Goal: Task Accomplishment & Management: Use online tool/utility

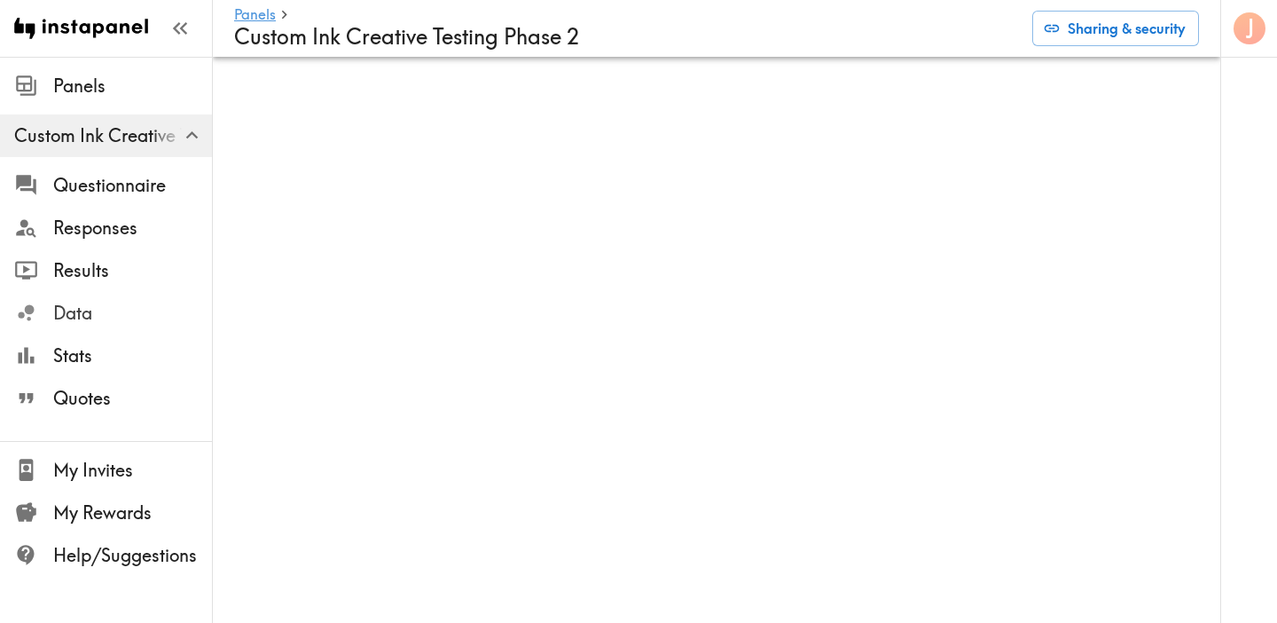
click at [94, 305] on span "Data" at bounding box center [132, 313] width 159 height 25
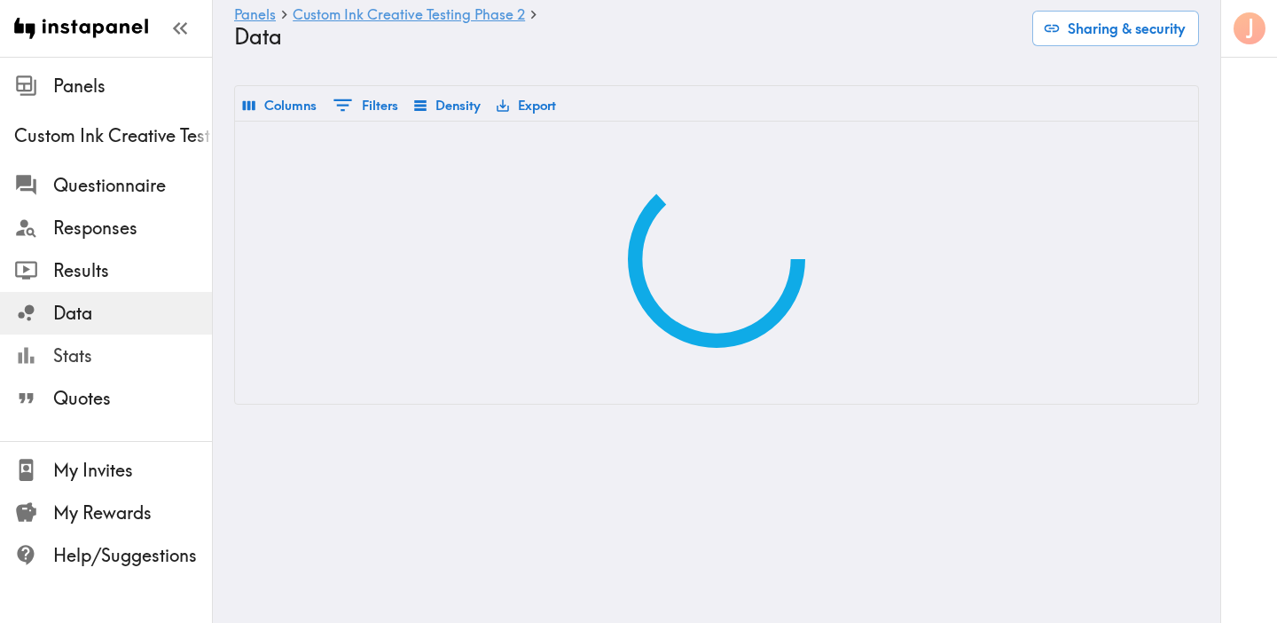
click at [134, 359] on span "Stats" at bounding box center [132, 355] width 159 height 25
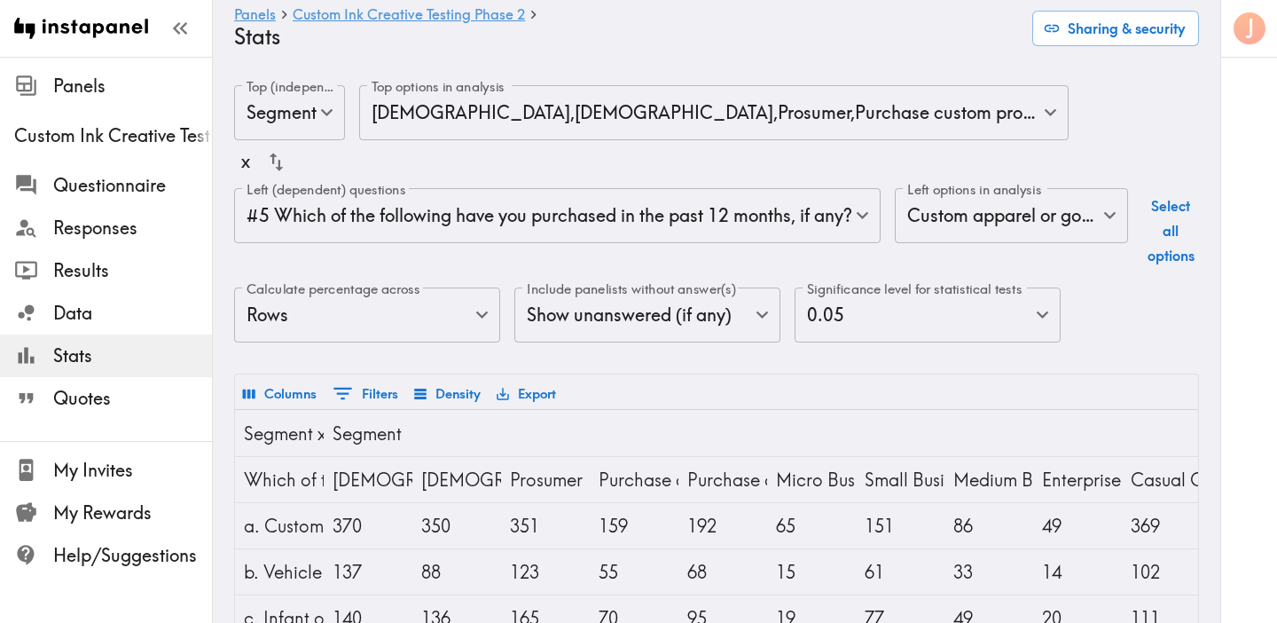
click at [345, 390] on icon "Show filters" at bounding box center [343, 393] width 24 height 24
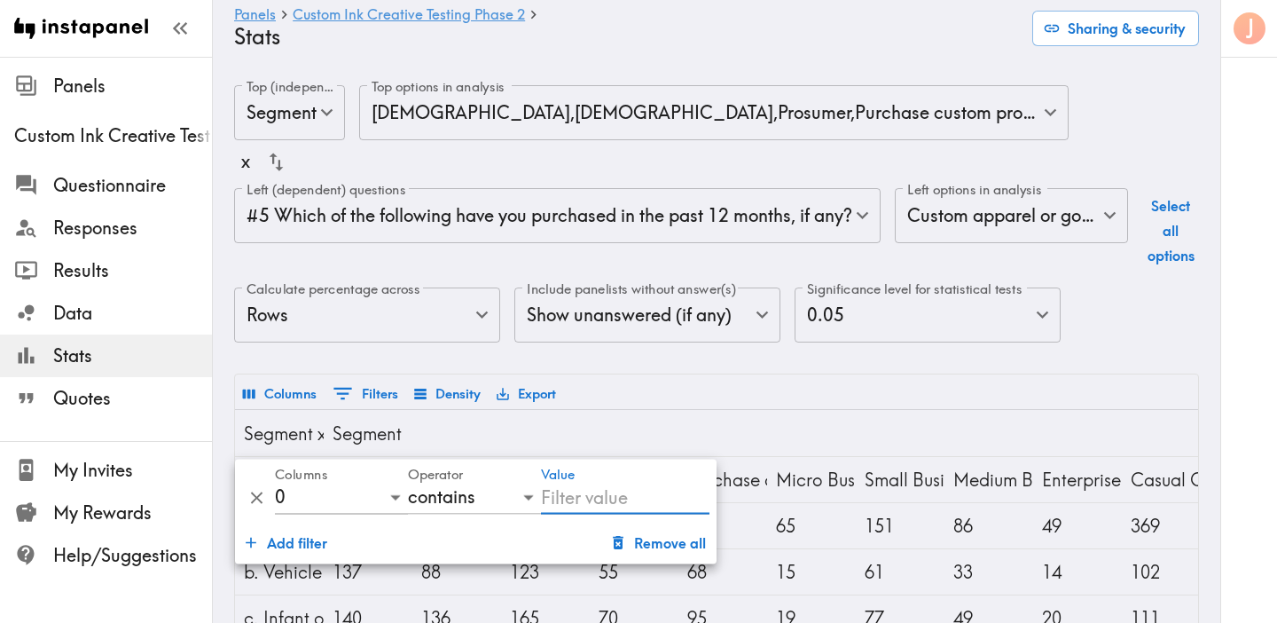
click at [260, 502] on icon "Delete" at bounding box center [257, 498] width 20 height 20
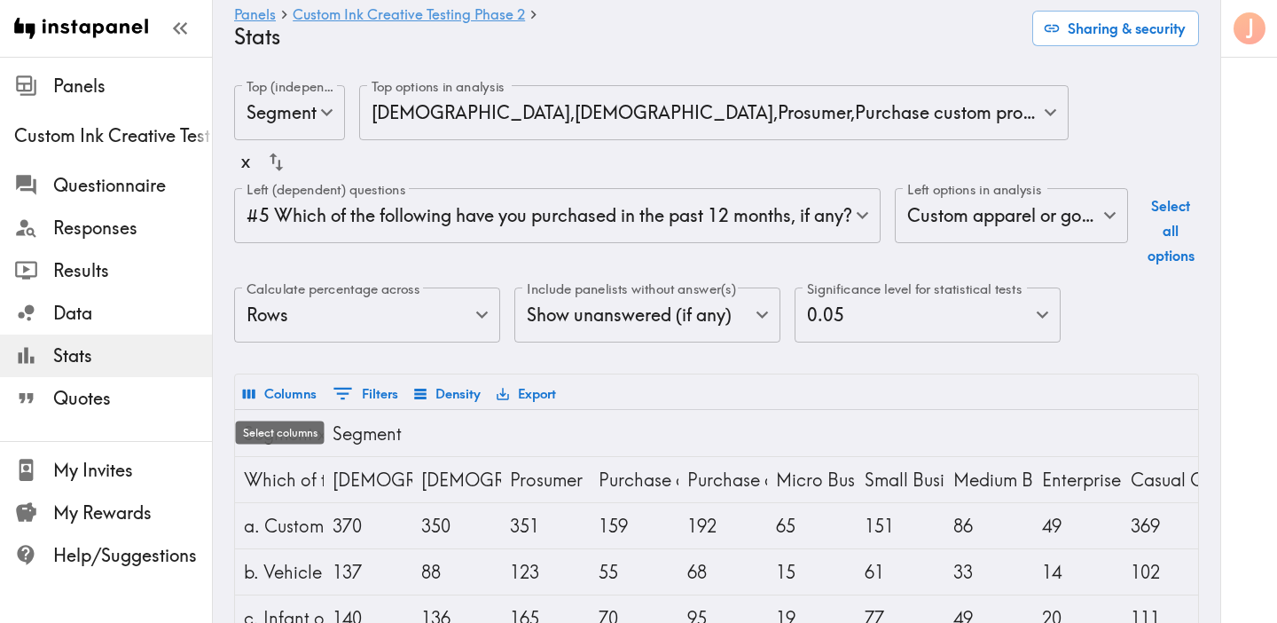
click at [279, 402] on button "Columns" at bounding box center [280, 394] width 82 height 30
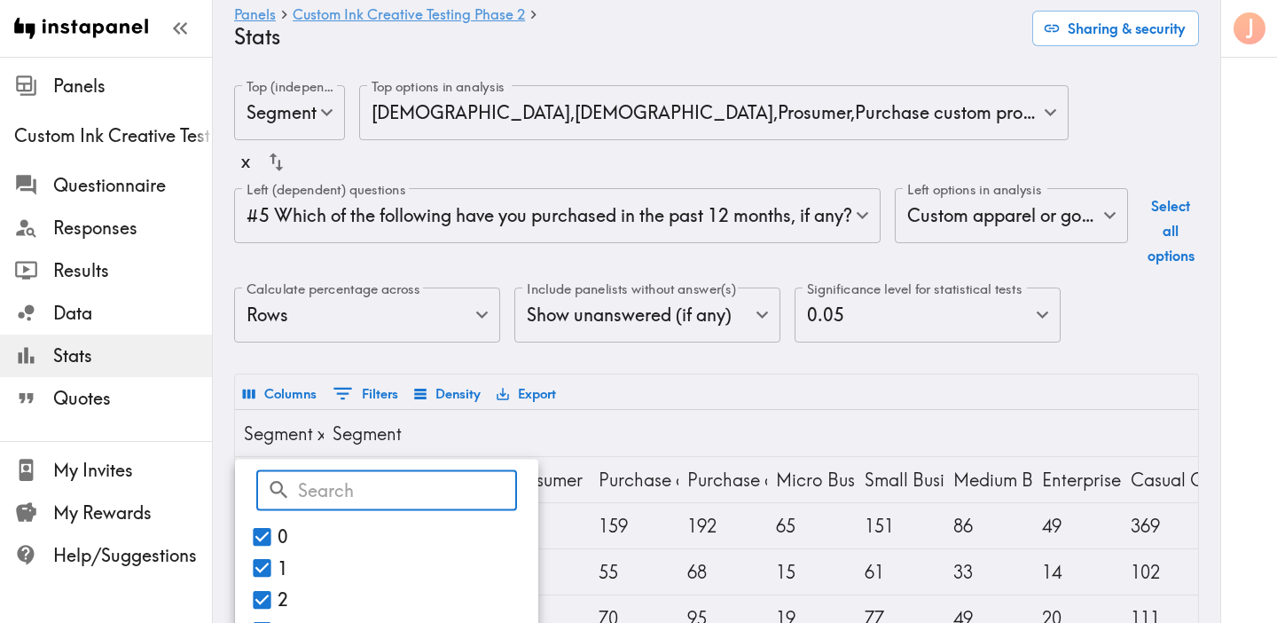
click at [279, 401] on button "Columns" at bounding box center [280, 394] width 82 height 30
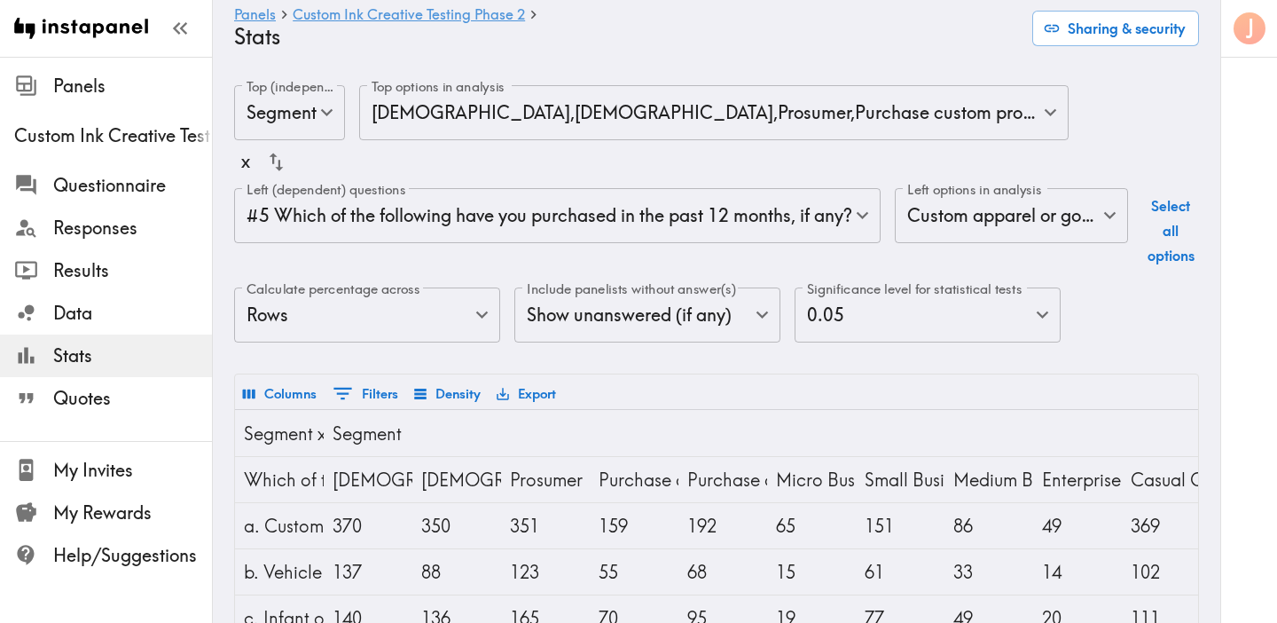
click at [748, 230] on body "Instapanel - Panels - Custom Ink Creative Testing Phase 2 - Stats Panels Custom…" at bounding box center [638, 525] width 1277 height 936
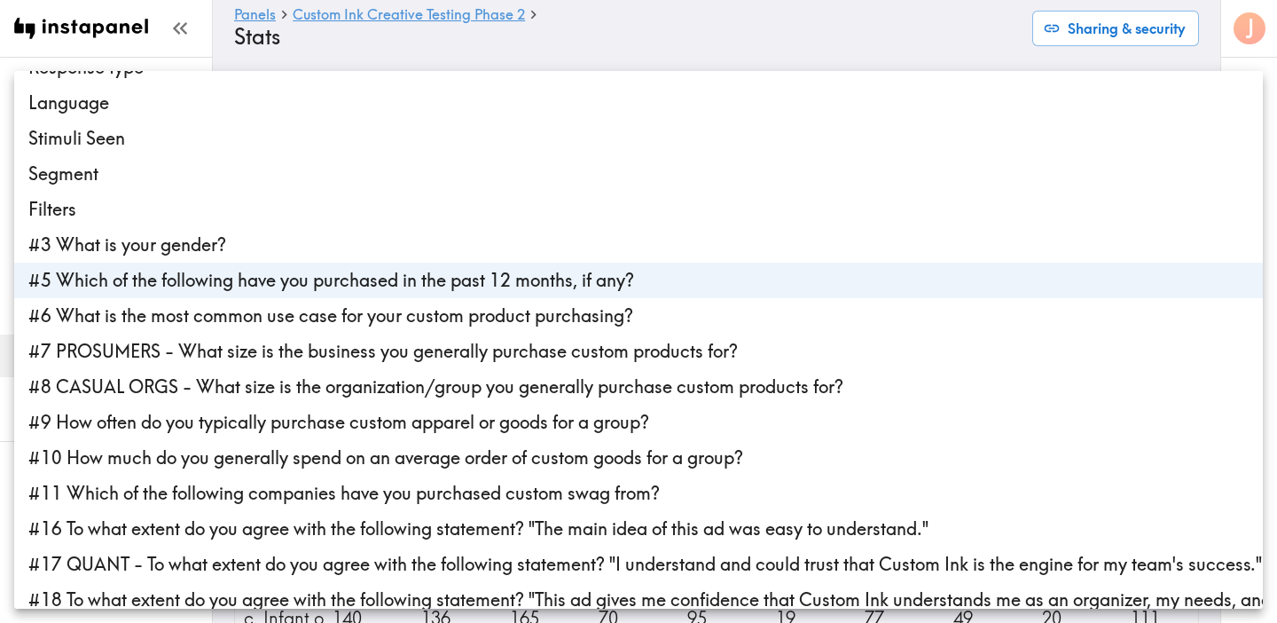
scroll to position [35, 0]
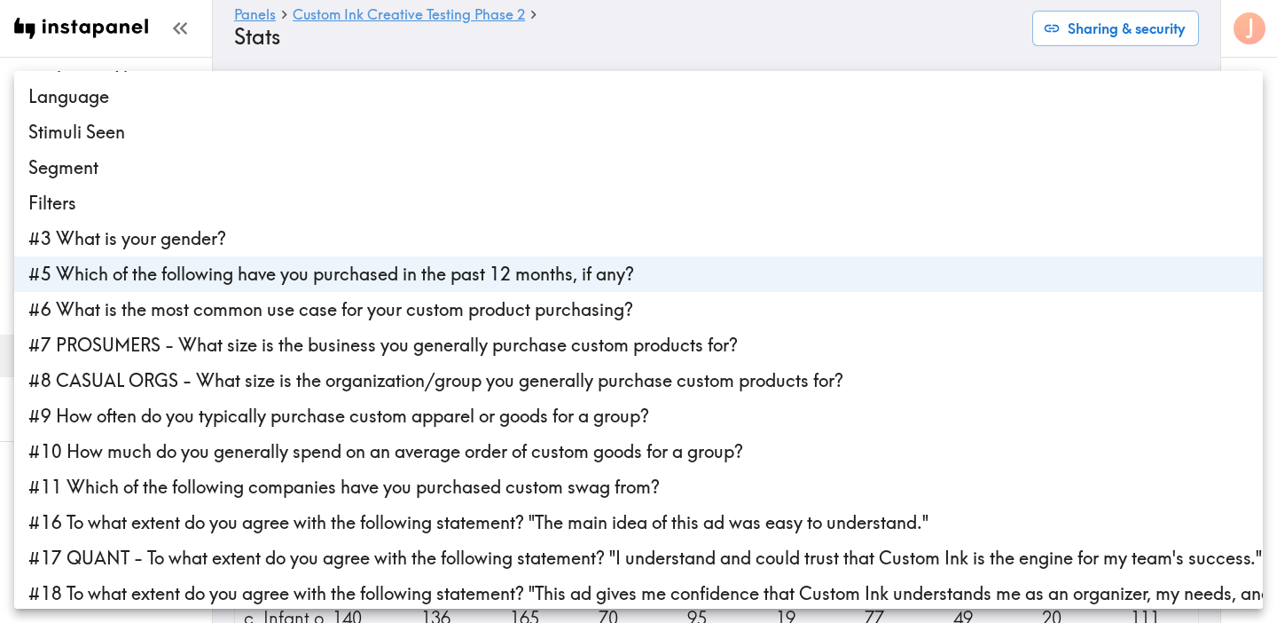
click at [450, 488] on li "#11 Which of the following companies have you purchased custom swag from?" at bounding box center [638, 486] width 1249 height 35
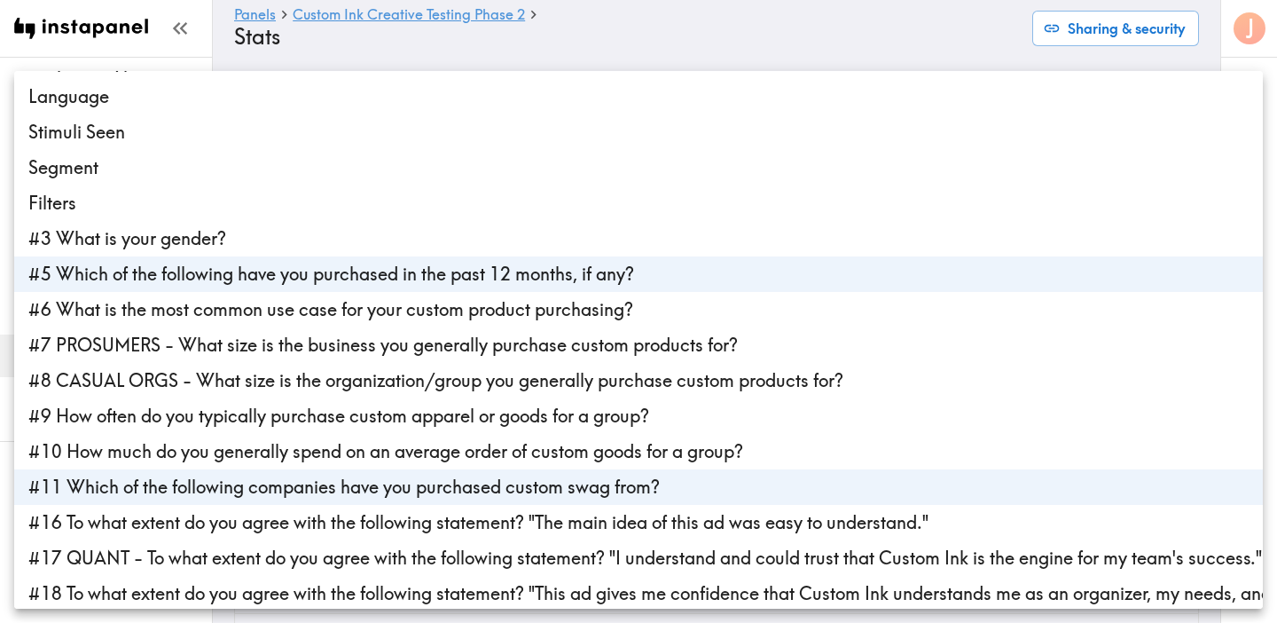
click at [550, 266] on li "#5 Which of the following have you purchased in the past 12 months, if any?" at bounding box center [638, 273] width 1249 height 35
type input "d064f87e-2a44-4405-9119-1dea132ed37b"
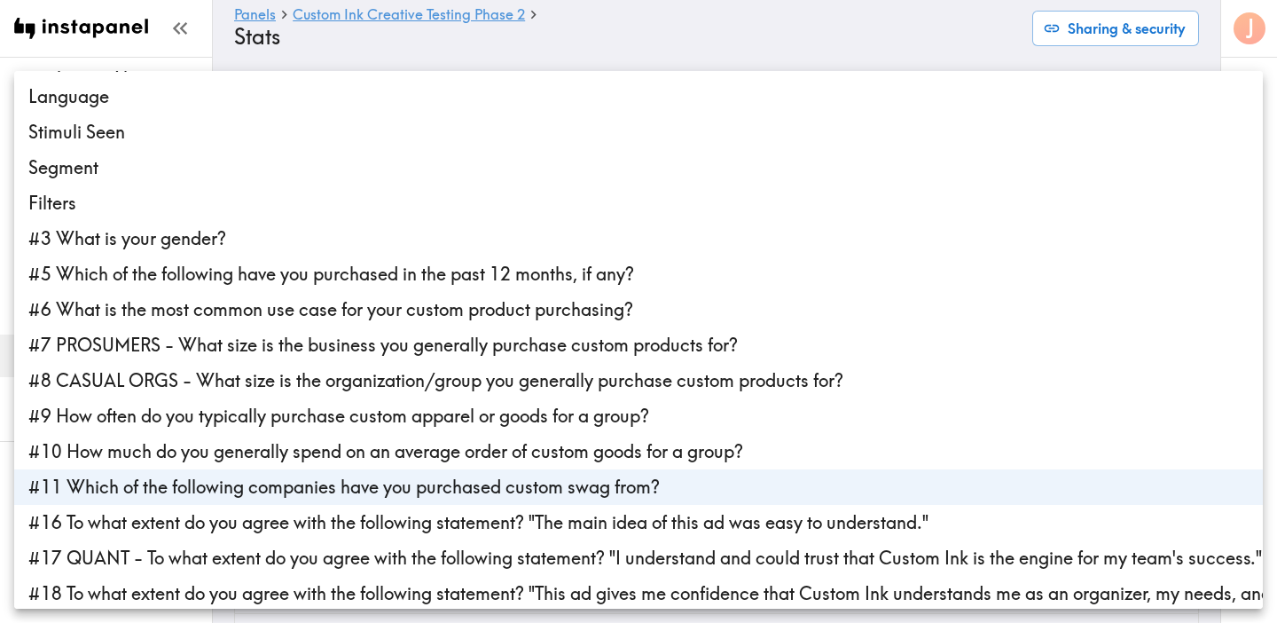
click at [696, 35] on div at bounding box center [638, 311] width 1277 height 623
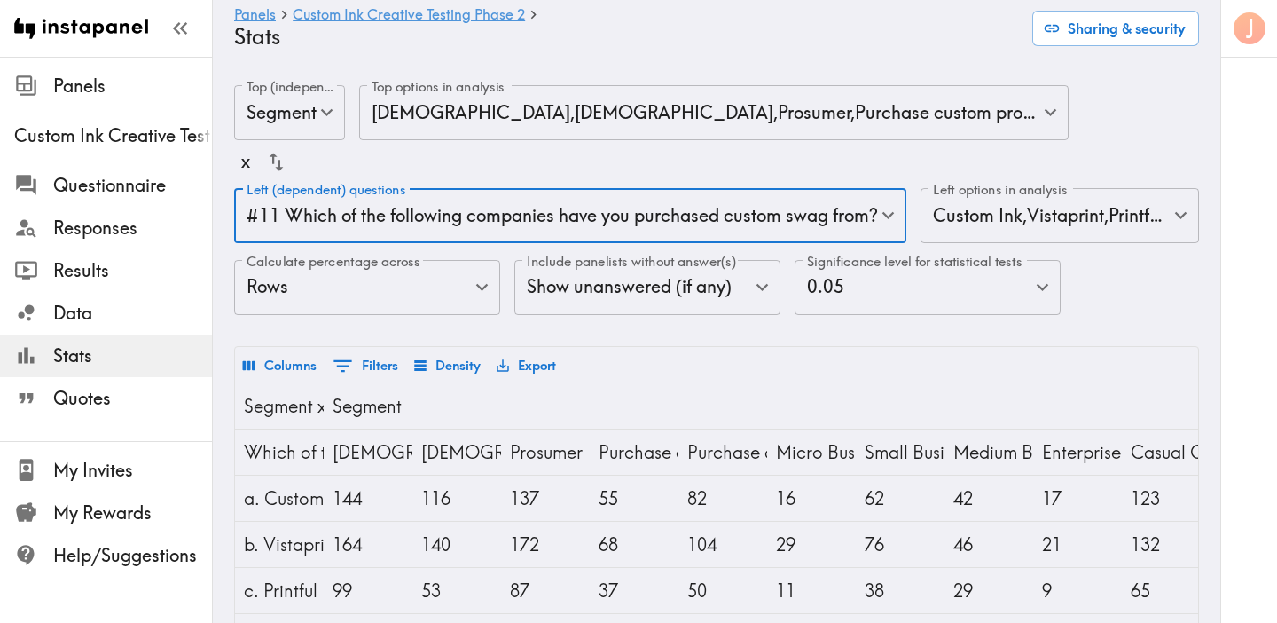
click at [814, 121] on body "Instapanel - Panels - Custom Ink Creative Testing Phase 2 - Stats Panels Custom…" at bounding box center [638, 511] width 1277 height 908
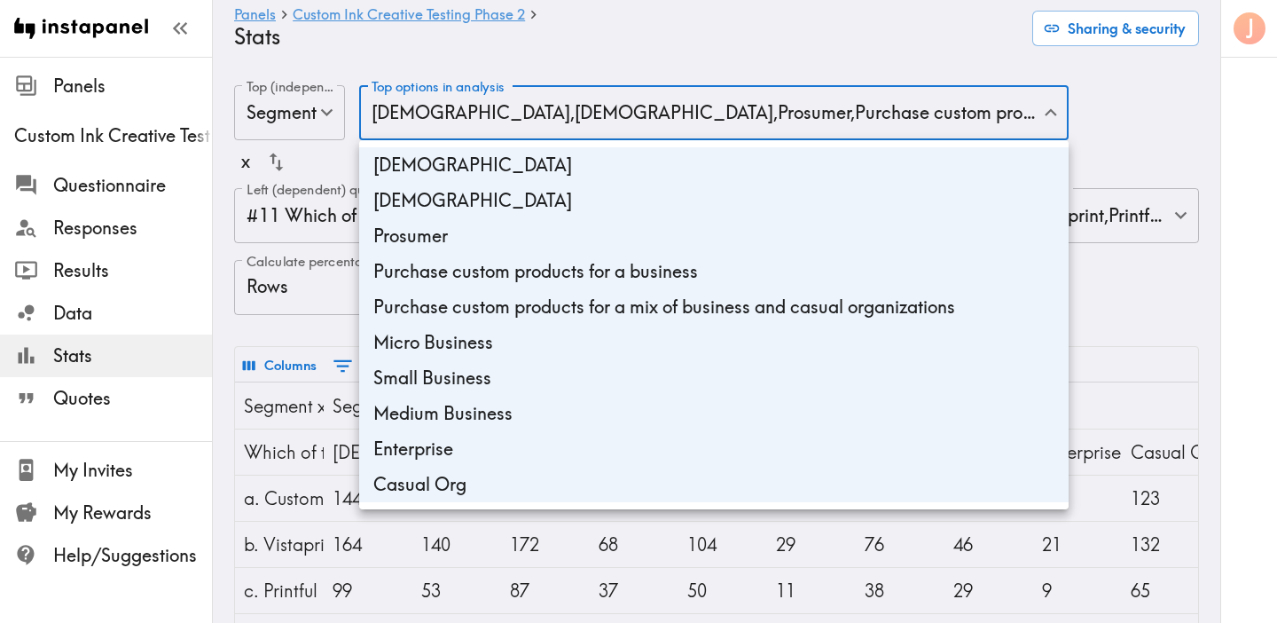
click at [1114, 317] on div at bounding box center [638, 311] width 1277 height 623
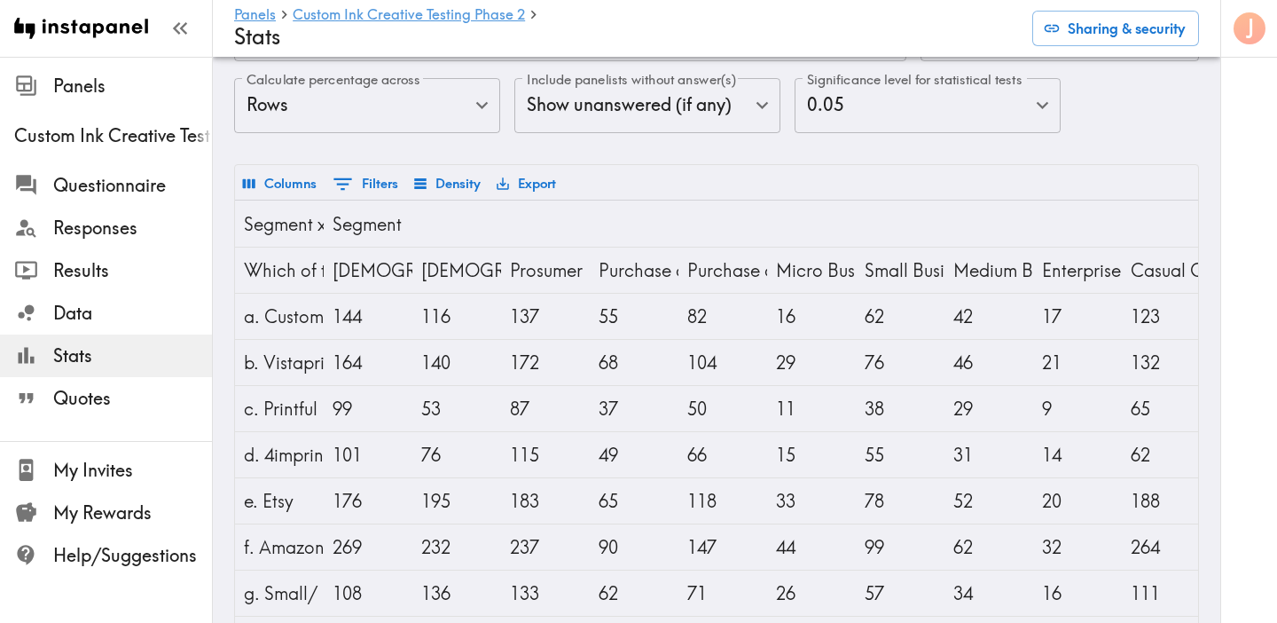
scroll to position [185, 0]
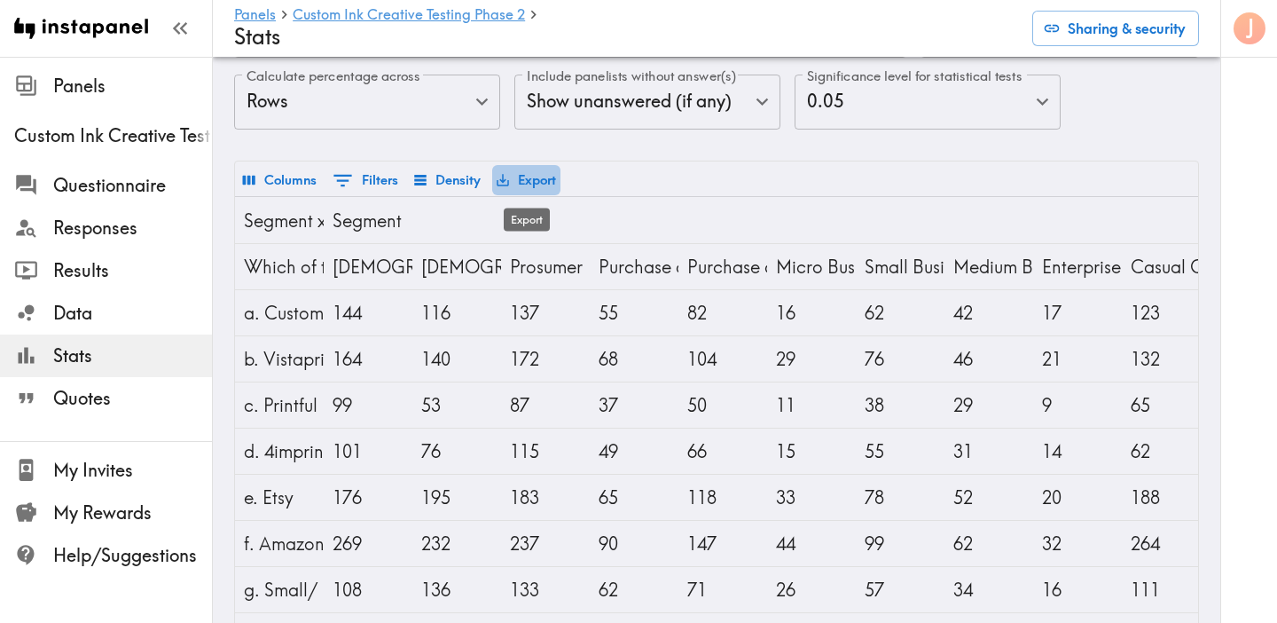
click at [546, 179] on button "Export" at bounding box center [526, 180] width 68 height 30
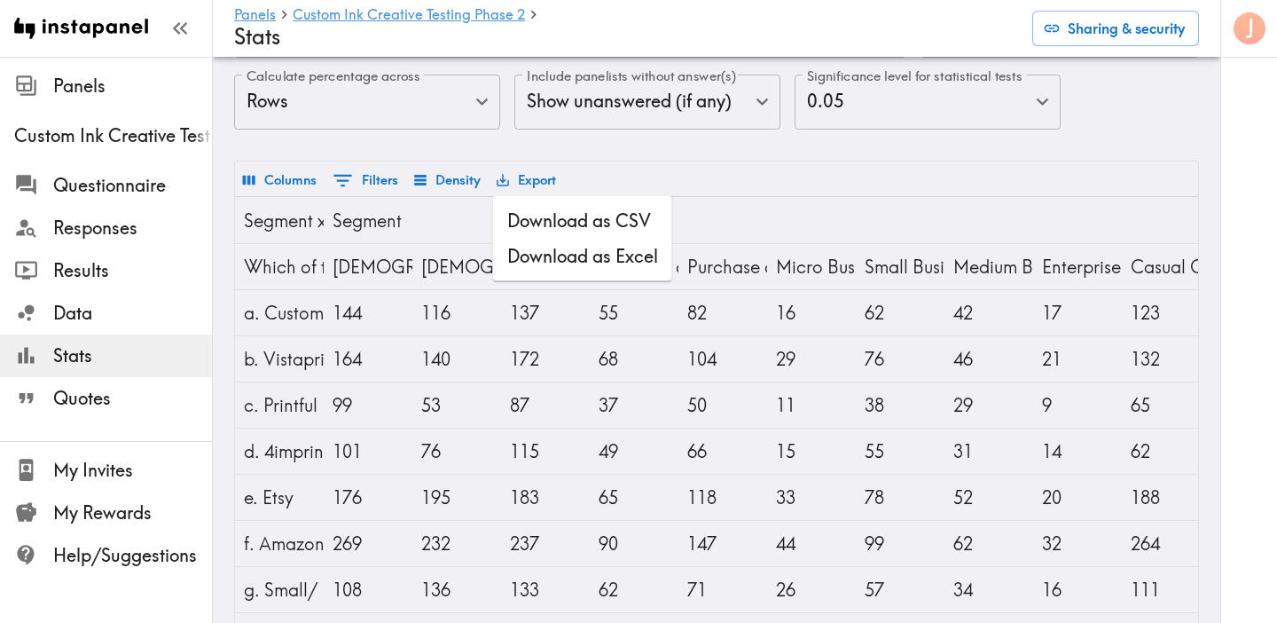
click at [554, 252] on li "Download as Excel" at bounding box center [582, 256] width 179 height 35
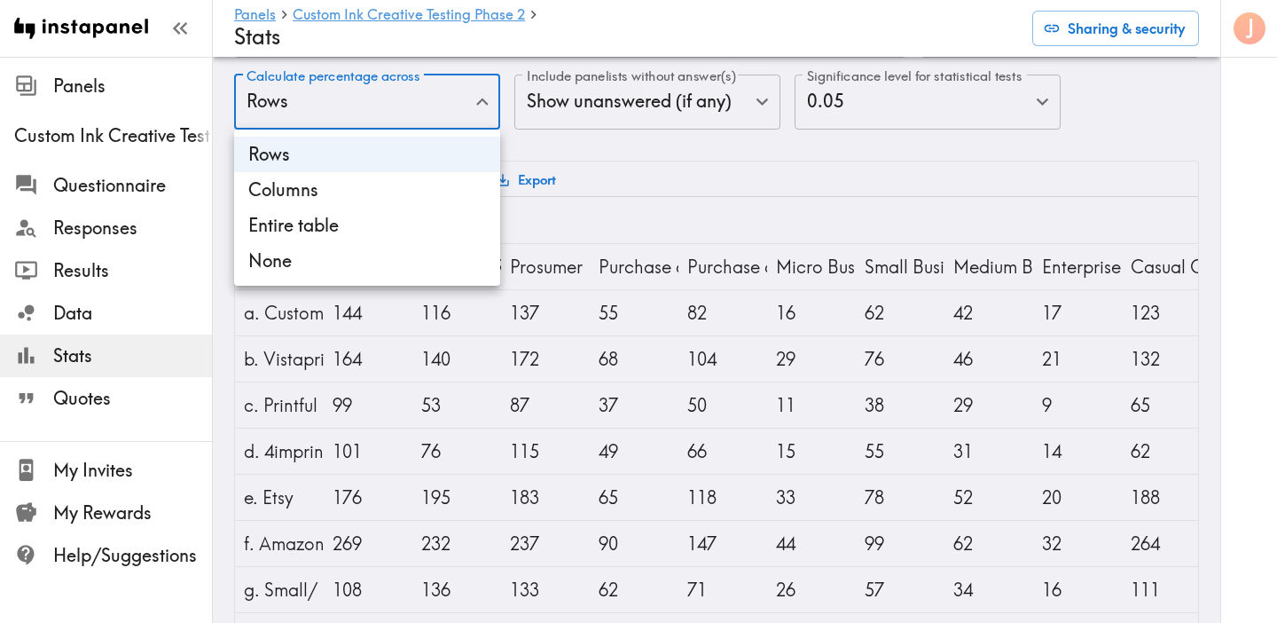
click at [374, 101] on body "Instapanel - Panels - Custom Ink Creative Testing Phase 2 - Stats Panels Custom…" at bounding box center [638, 325] width 1277 height 908
click at [358, 196] on li "Columns" at bounding box center [367, 189] width 266 height 35
type input "Columns"
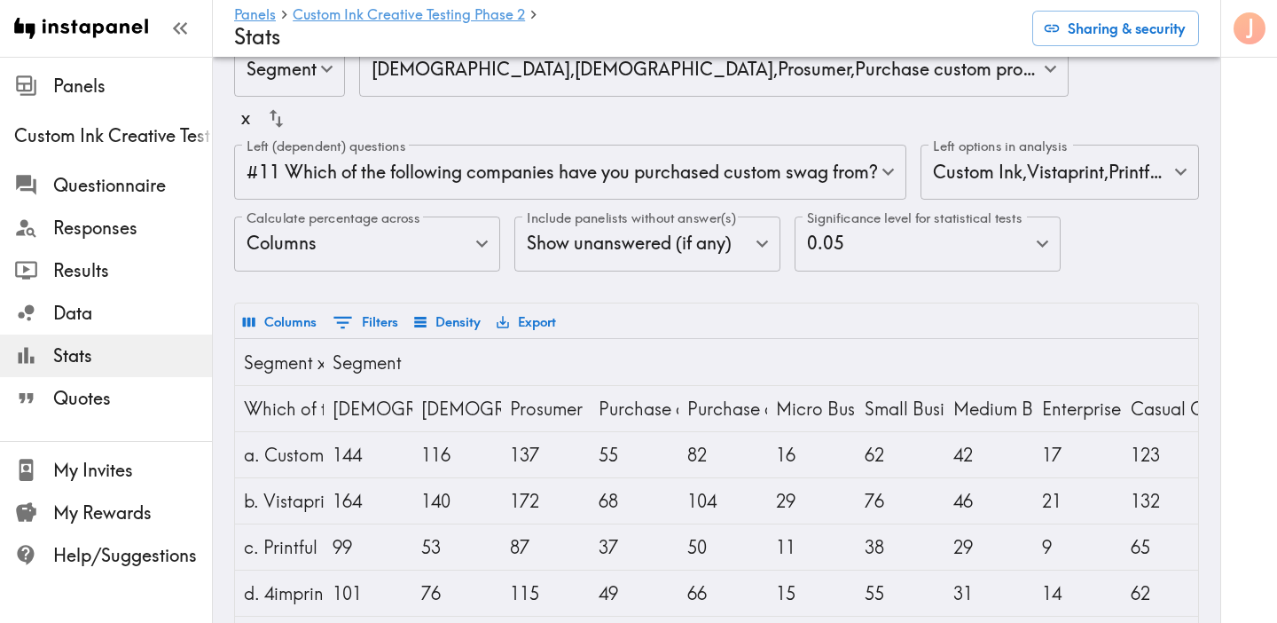
scroll to position [43, 0]
click at [465, 234] on body "Instapanel - Panels - Custom Ink Creative Testing Phase 2 - Stats Panels Custom…" at bounding box center [638, 468] width 1277 height 908
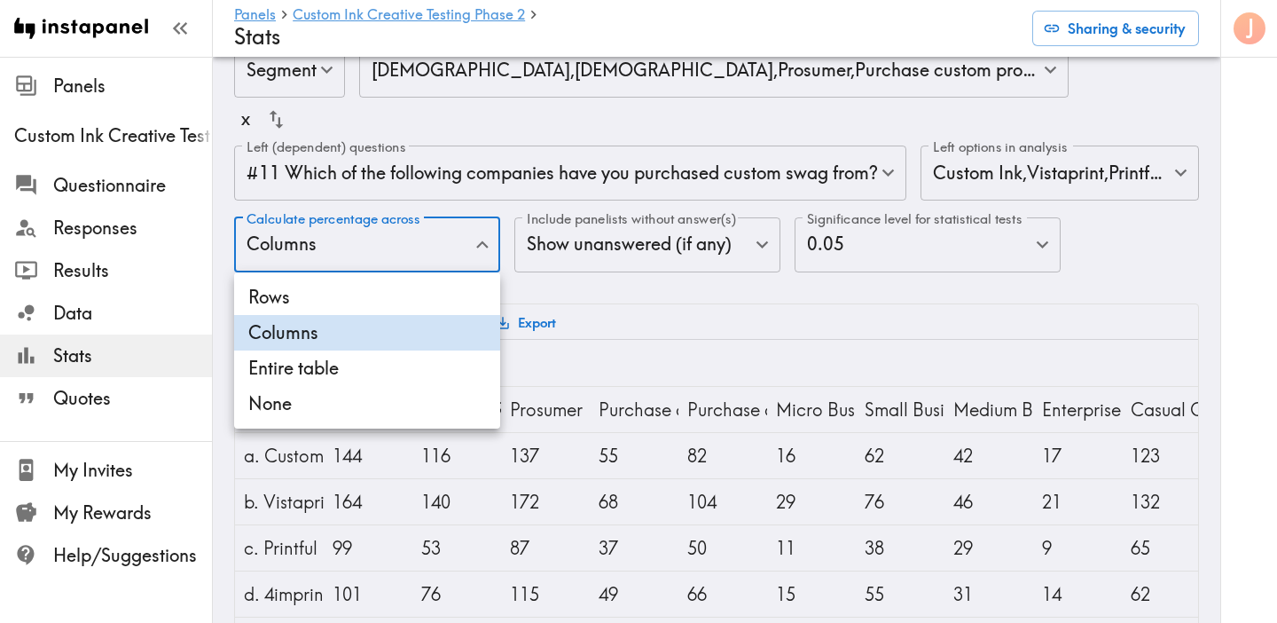
click at [615, 301] on div at bounding box center [638, 311] width 1277 height 623
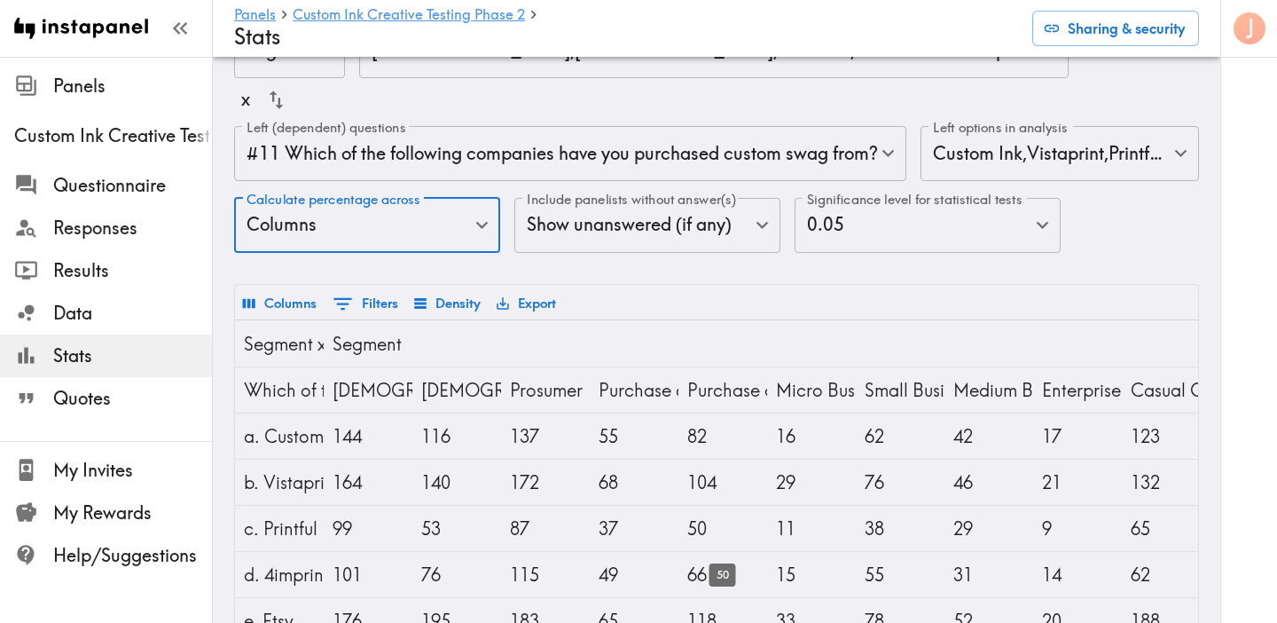
scroll to position [0, 0]
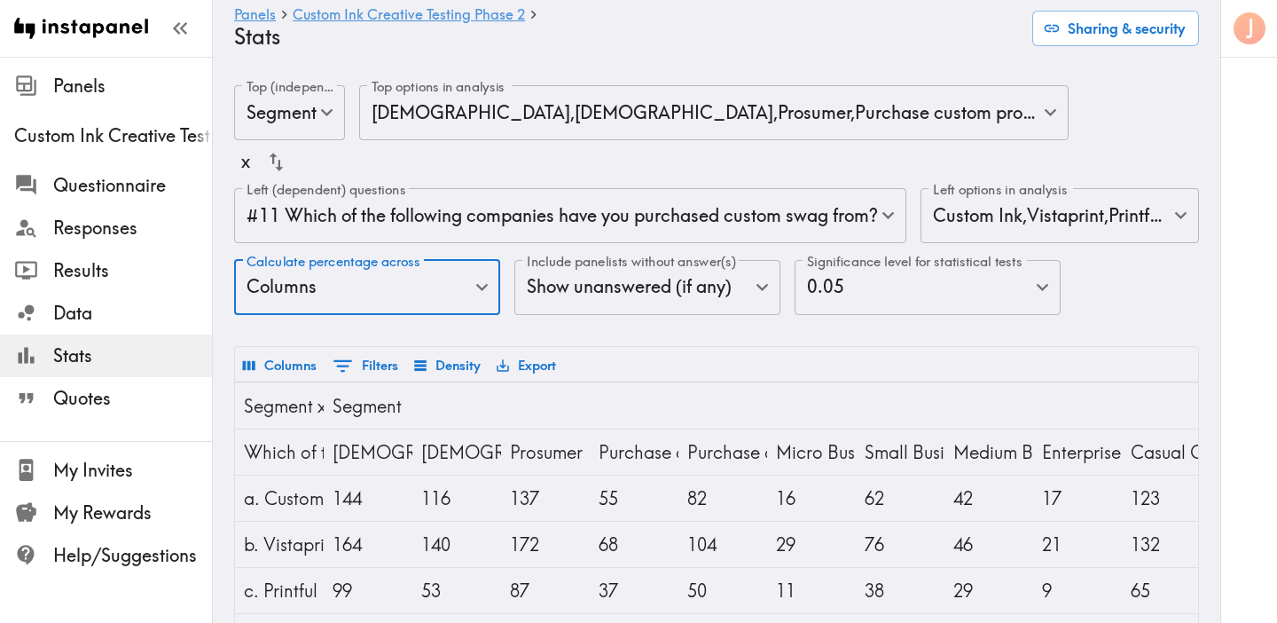
click at [515, 367] on button "Export" at bounding box center [526, 365] width 68 height 30
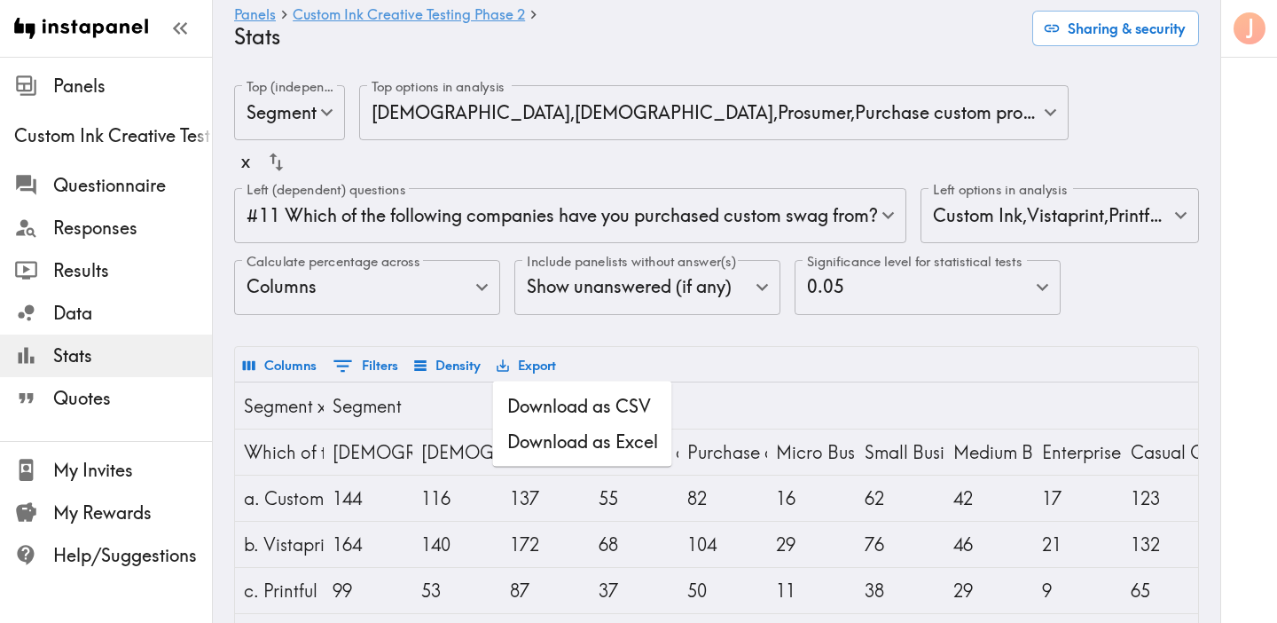
click at [571, 445] on li "Download as Excel" at bounding box center [582, 441] width 179 height 35
click at [534, 368] on button "Export" at bounding box center [526, 365] width 68 height 30
click at [734, 361] on div "Columns 0 Filters Density Export" at bounding box center [716, 364] width 963 height 35
click at [1010, 204] on body "Instapanel - Panels - Custom Ink Creative Testing Phase 2 - Stats Panels Custom…" at bounding box center [638, 511] width 1277 height 908
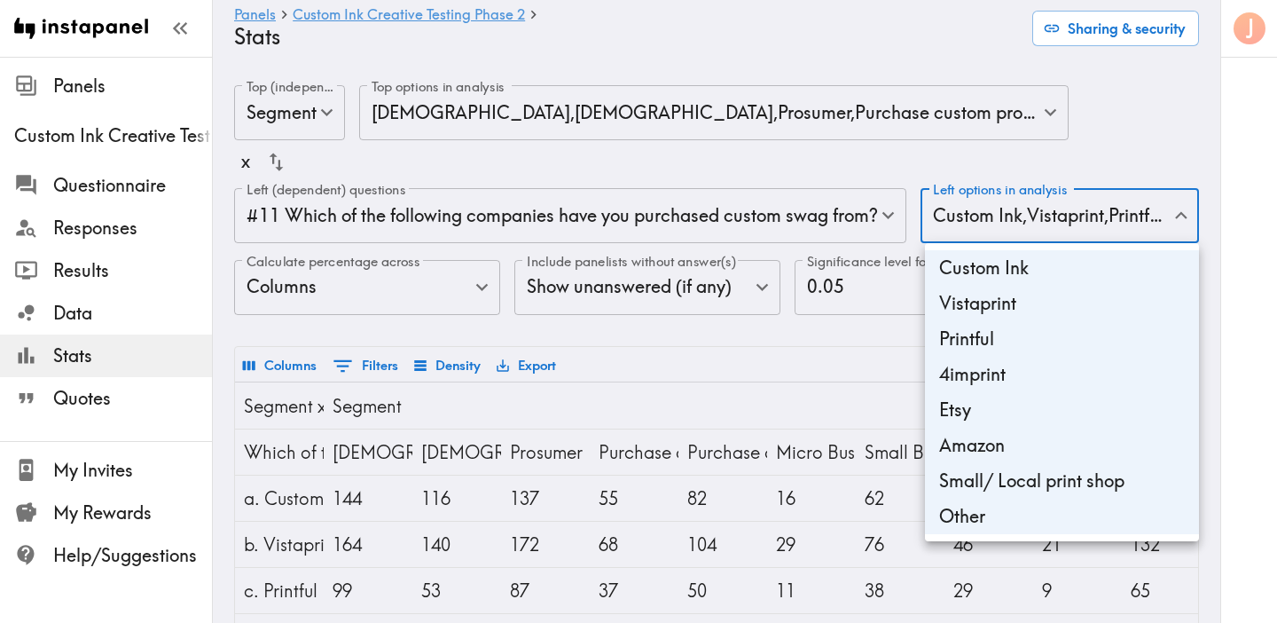
click at [778, 161] on div at bounding box center [638, 311] width 1277 height 623
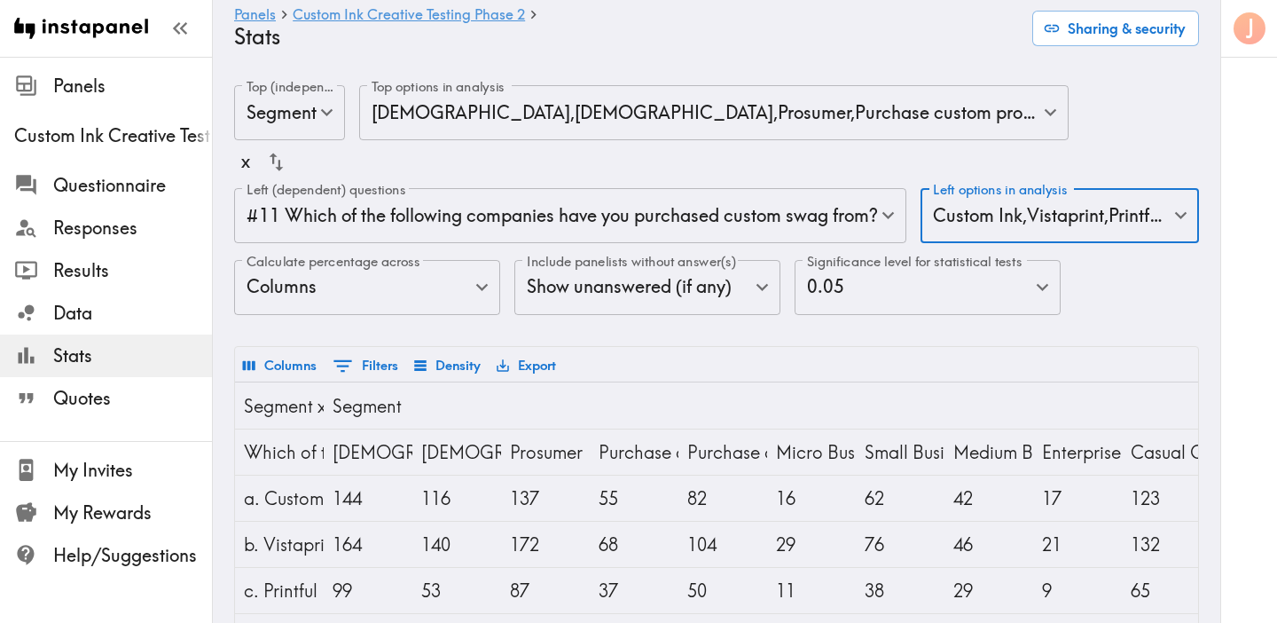
click at [773, 116] on body "Instapanel - Panels - Custom Ink Creative Testing Phase 2 - Stats Panels Custom…" at bounding box center [638, 511] width 1277 height 908
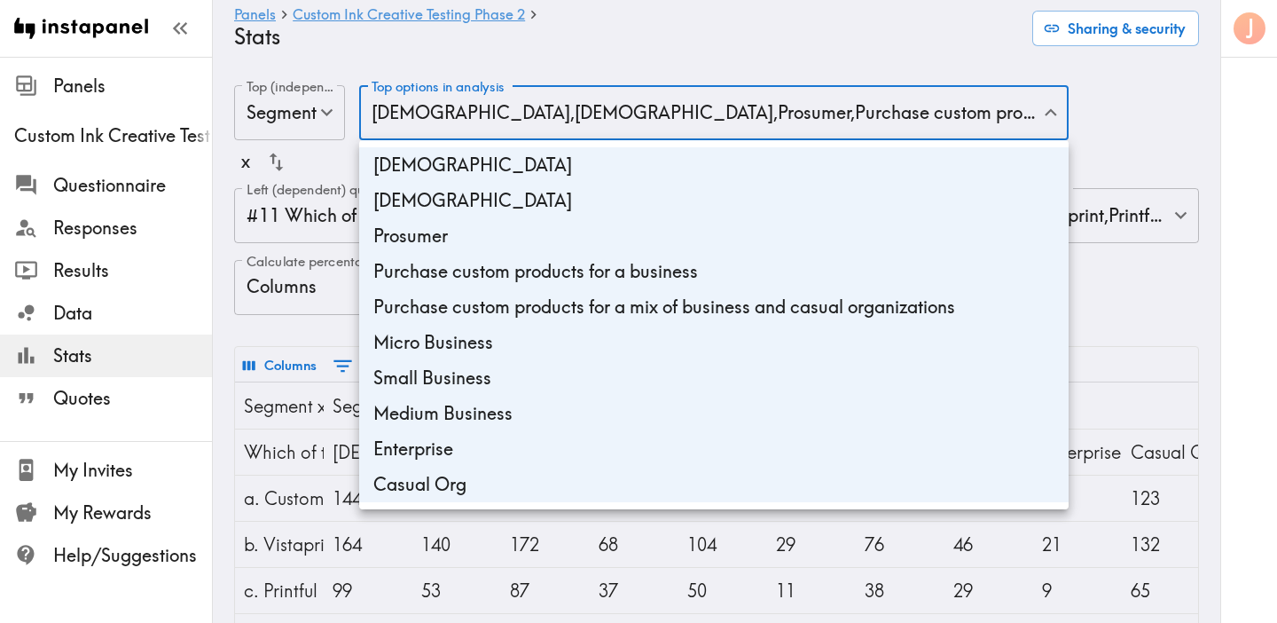
click at [1133, 290] on div at bounding box center [638, 311] width 1277 height 623
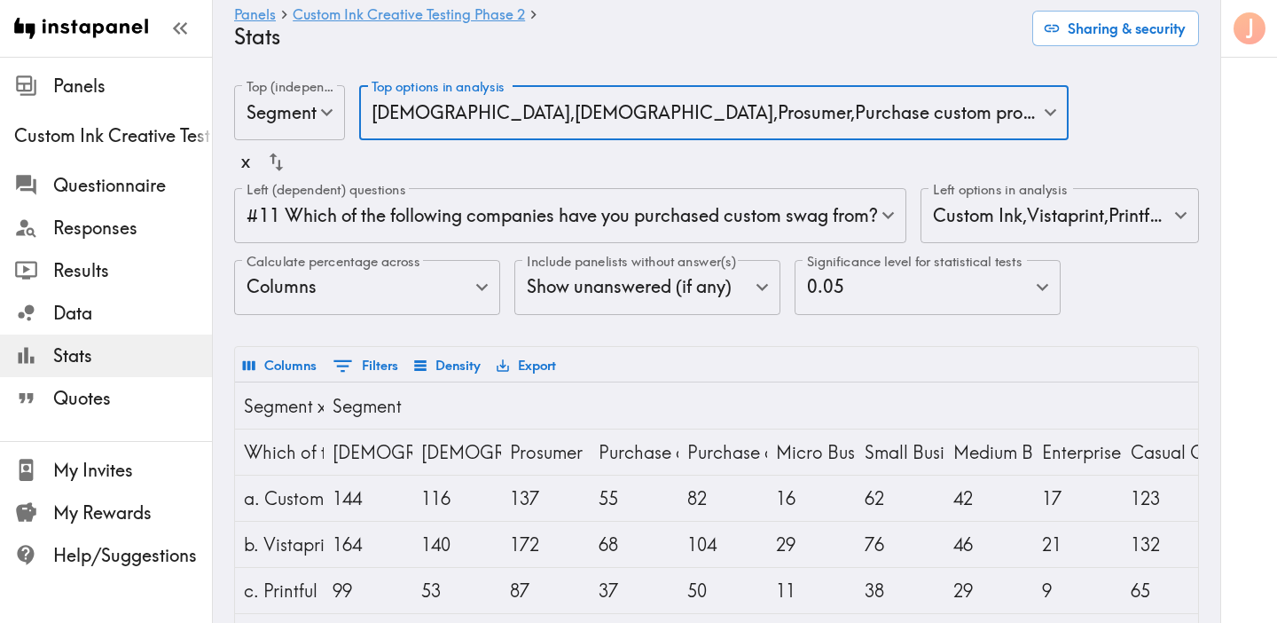
click at [896, 89] on body "Instapanel - Panels - Custom Ink Creative Testing Phase 2 - Stats Panels Custom…" at bounding box center [638, 511] width 1277 height 908
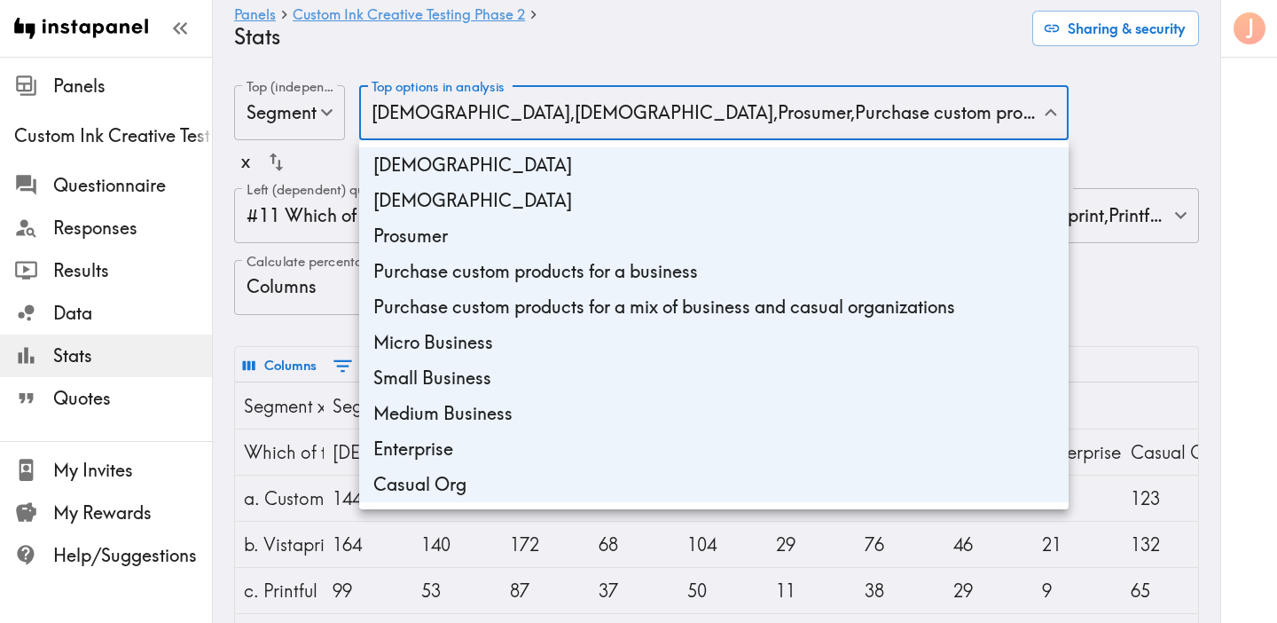
click at [645, 196] on li "[DEMOGRAPHIC_DATA]" at bounding box center [713, 200] width 709 height 35
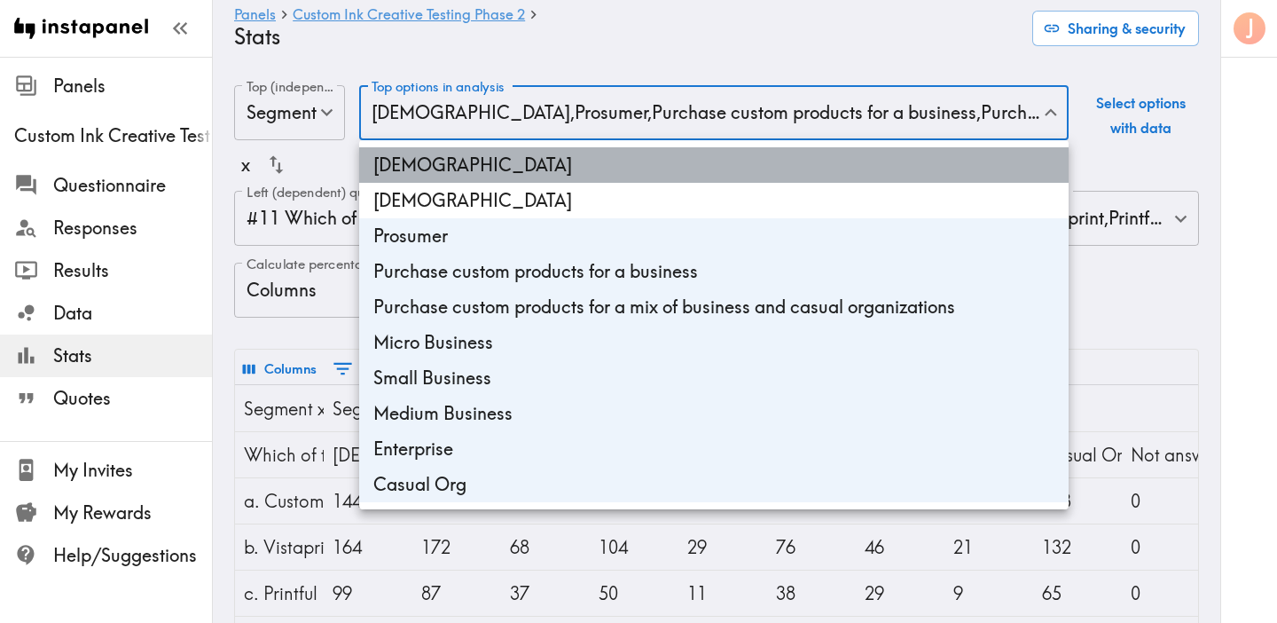
click at [643, 166] on li "[DEMOGRAPHIC_DATA]" at bounding box center [713, 164] width 709 height 35
type input "1c486618-906b-4269-9494-fd6e820eca04,ed7aaf22-9cc3-4c91-adb9-373de47c4b0a,f32a0…"
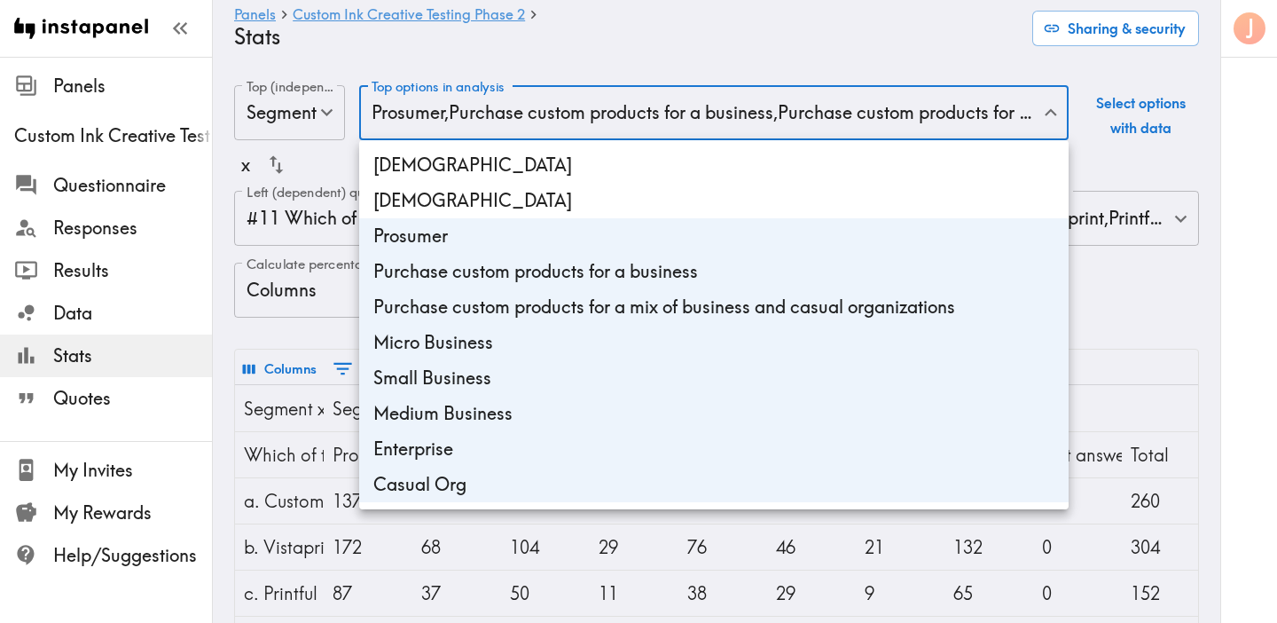
drag, startPoint x: 651, startPoint y: 489, endPoint x: 658, endPoint y: 256, distance: 232.5
click at [658, 256] on ul "[DEMOGRAPHIC_DATA] [DEMOGRAPHIC_DATA] Prosumer Purchase custom products for a b…" at bounding box center [713, 324] width 709 height 369
click at [1153, 313] on div at bounding box center [638, 311] width 1277 height 623
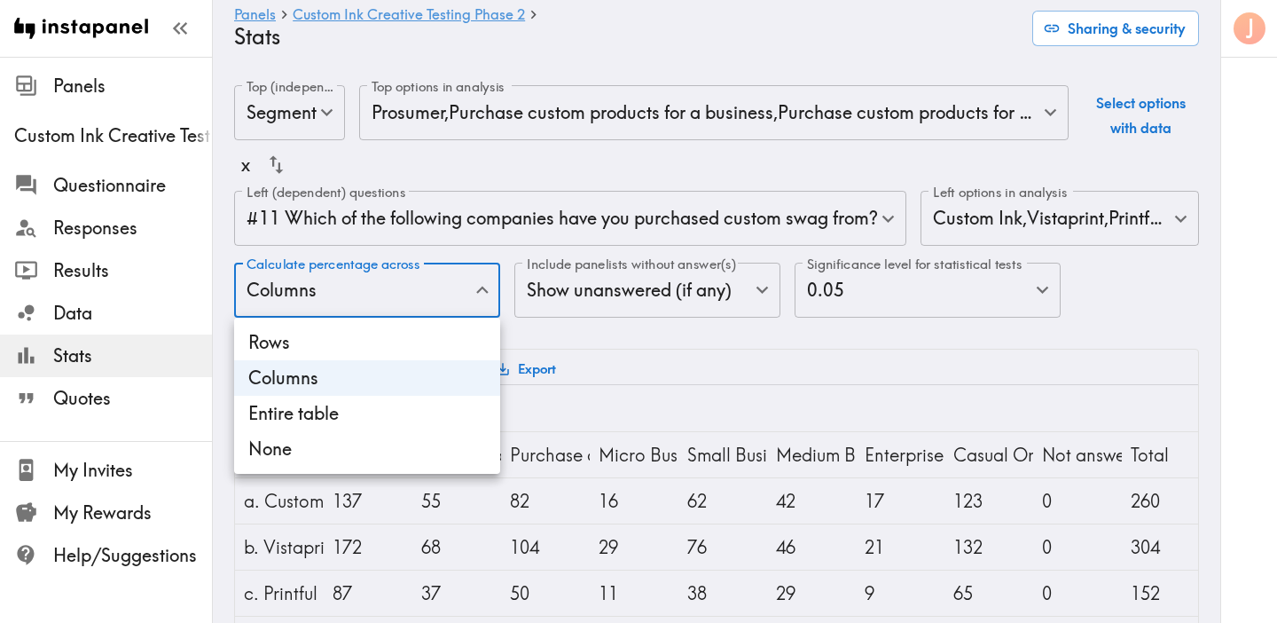
click at [420, 298] on body "Instapanel - Panels - Custom Ink Creative Testing Phase 2 - Stats Panels Custom…" at bounding box center [638, 512] width 1277 height 911
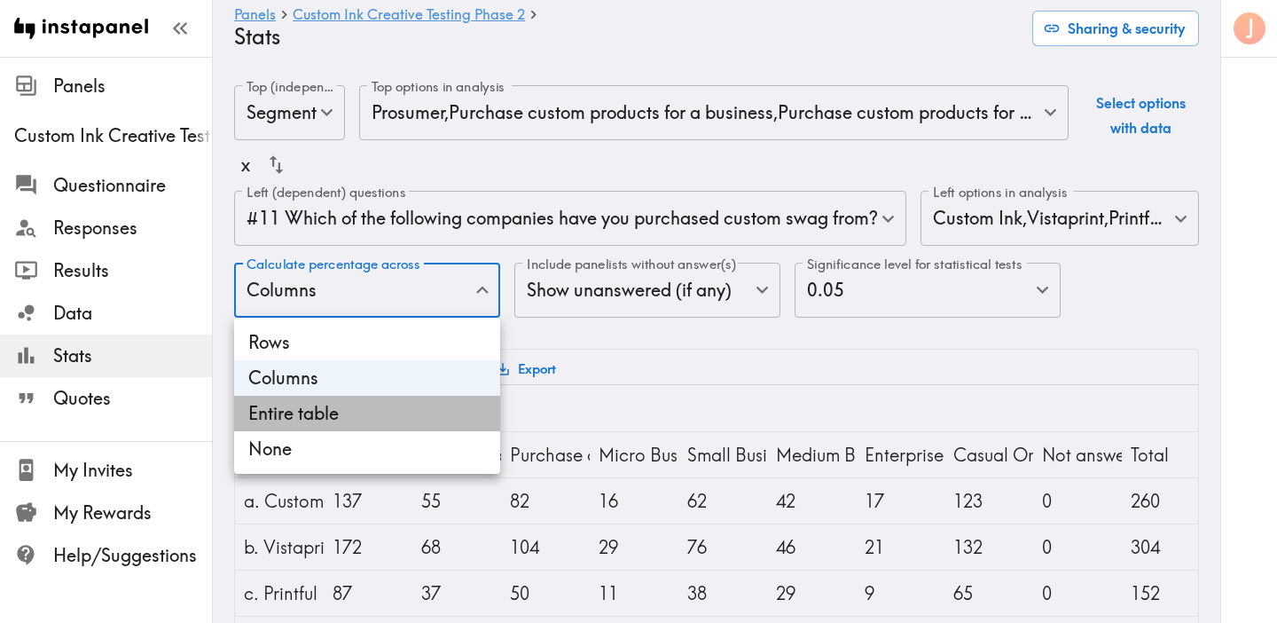
click at [355, 410] on li "Entire table" at bounding box center [367, 413] width 266 height 35
type input "Total"
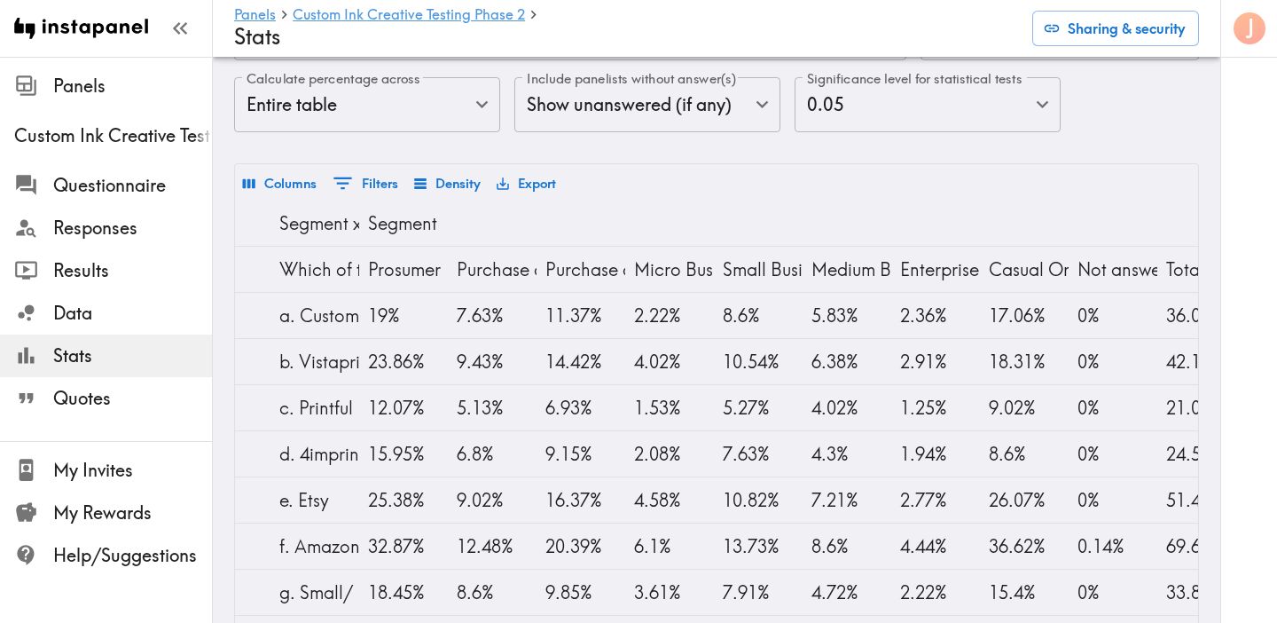
scroll to position [154, 0]
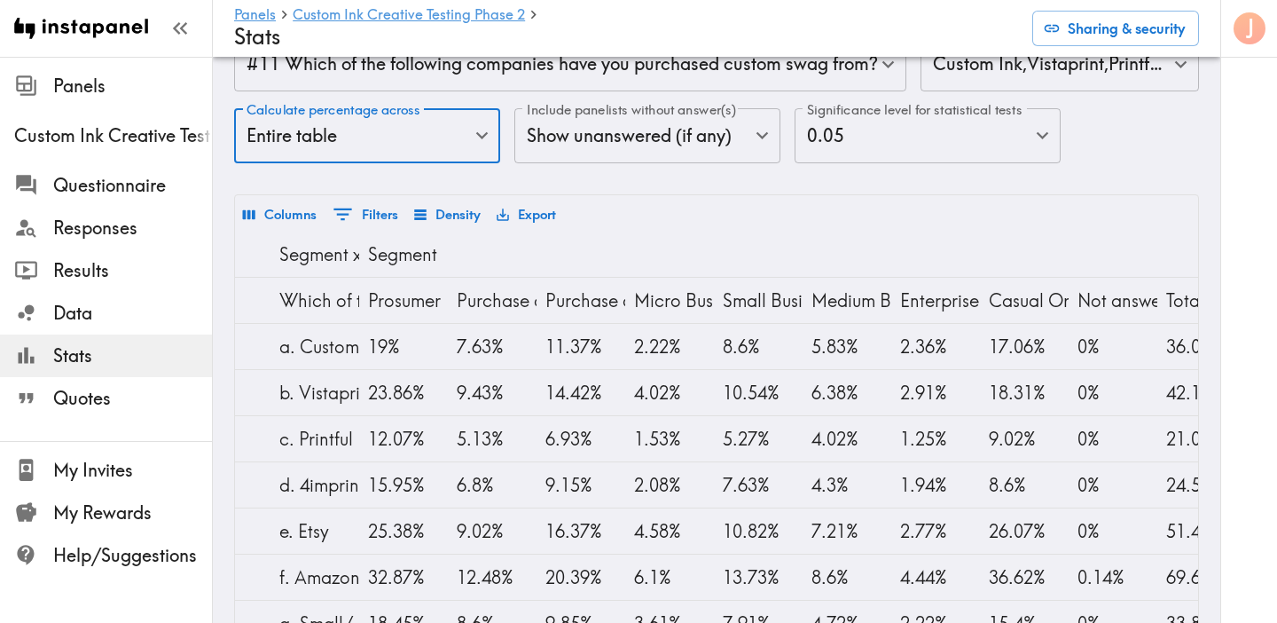
click at [527, 216] on button "Export" at bounding box center [526, 215] width 68 height 30
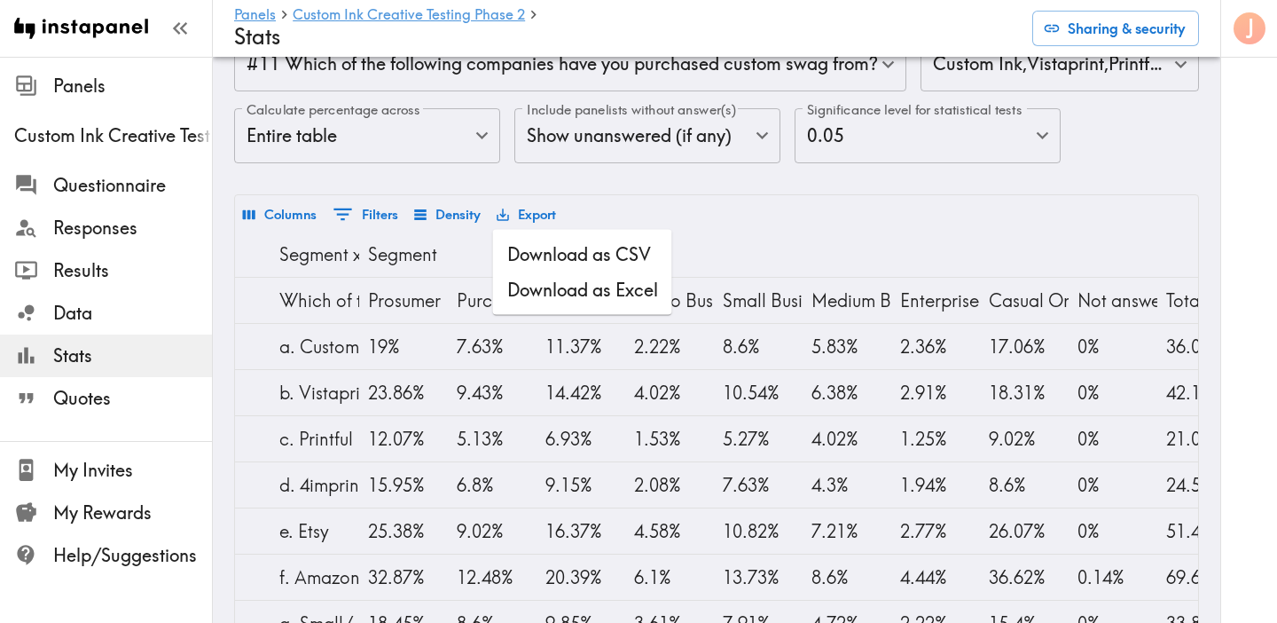
click at [579, 294] on li "Download as Excel" at bounding box center [582, 289] width 179 height 35
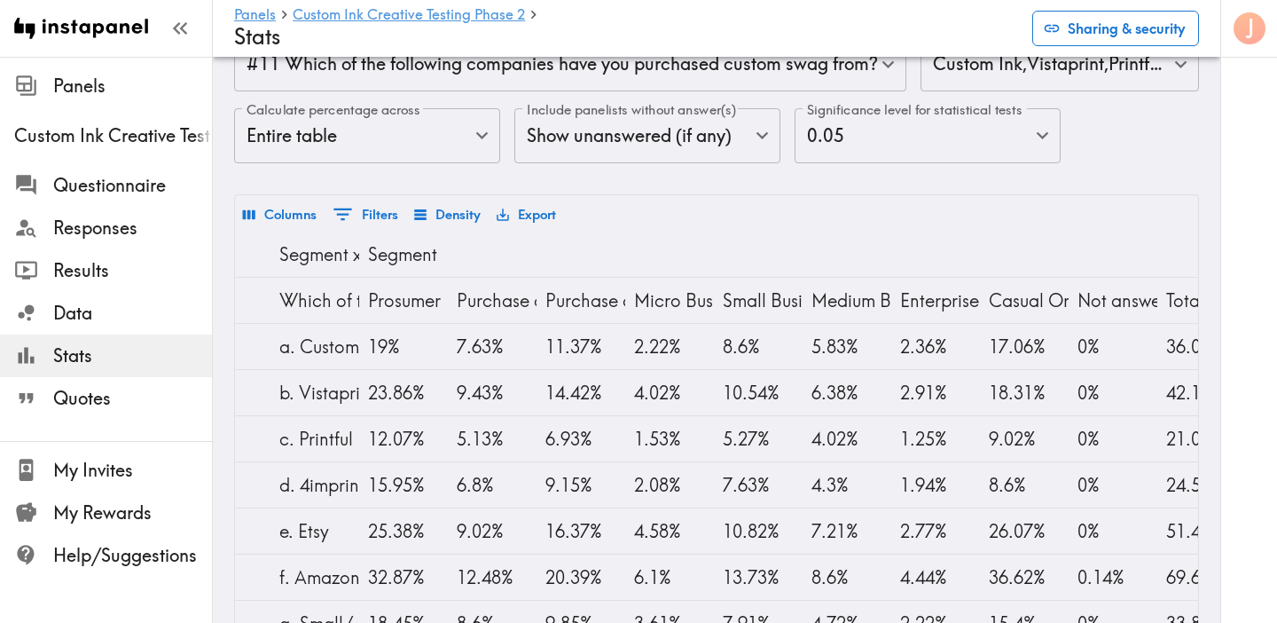
click at [1054, 17] on button "Sharing & security" at bounding box center [1115, 28] width 167 height 35
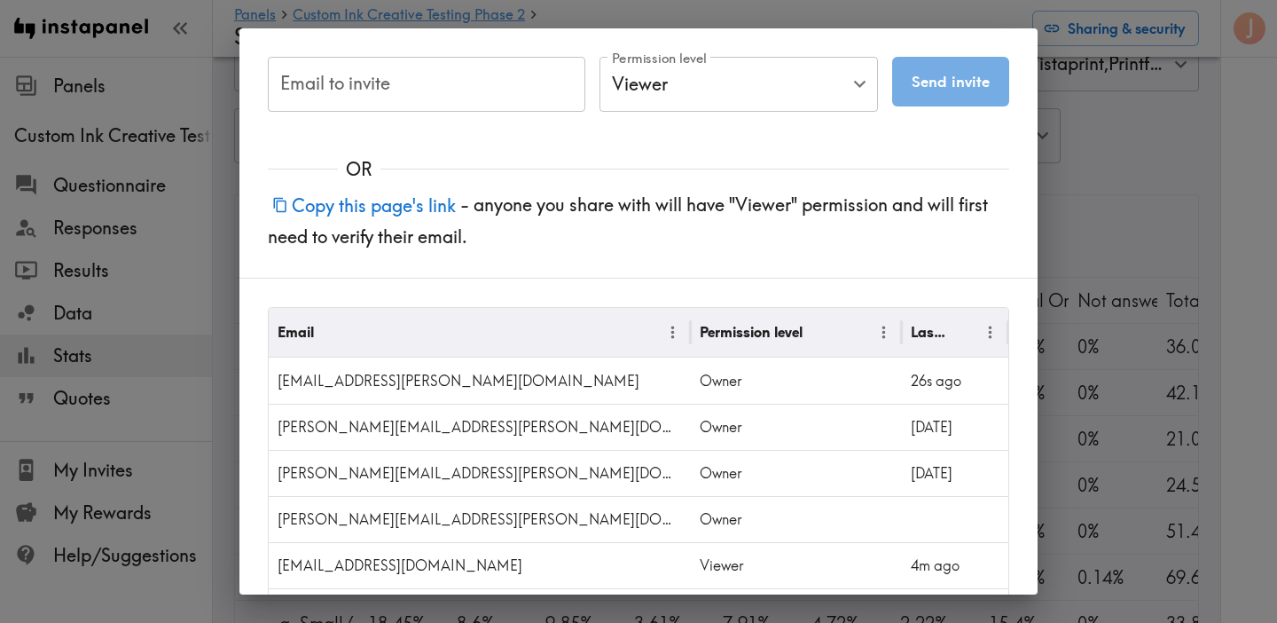
click at [1126, 194] on div "Email to invite Email to invite Permission level Viewer Viewer Permission level…" at bounding box center [638, 311] width 1277 height 623
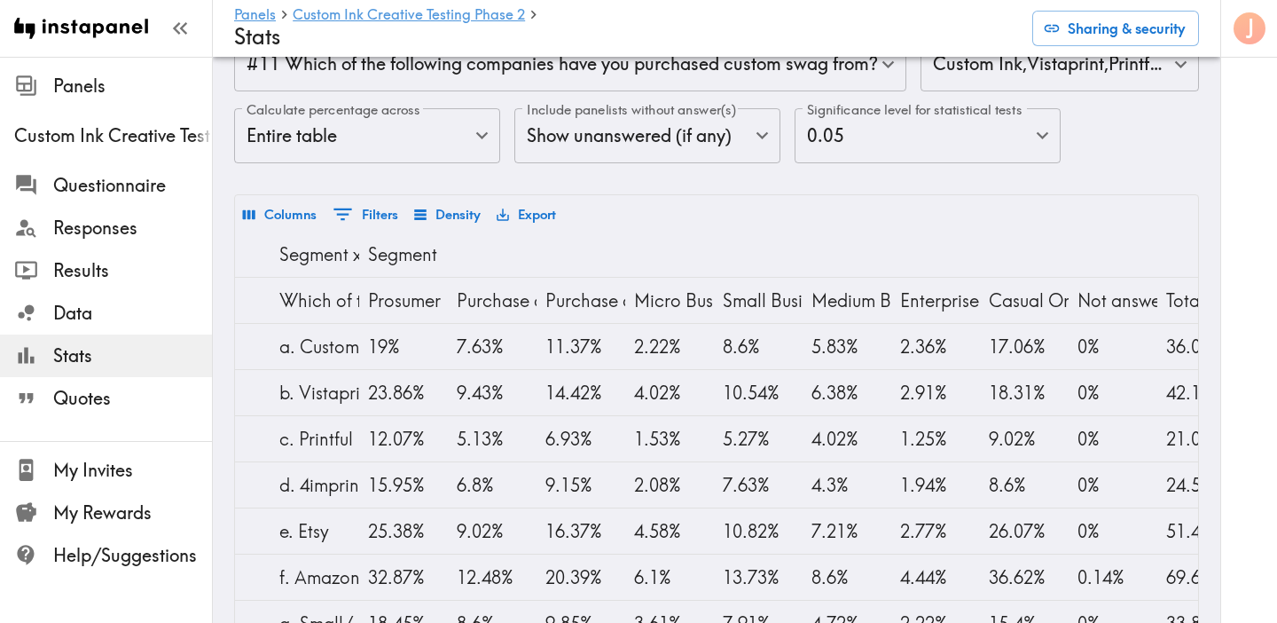
scroll to position [0, 0]
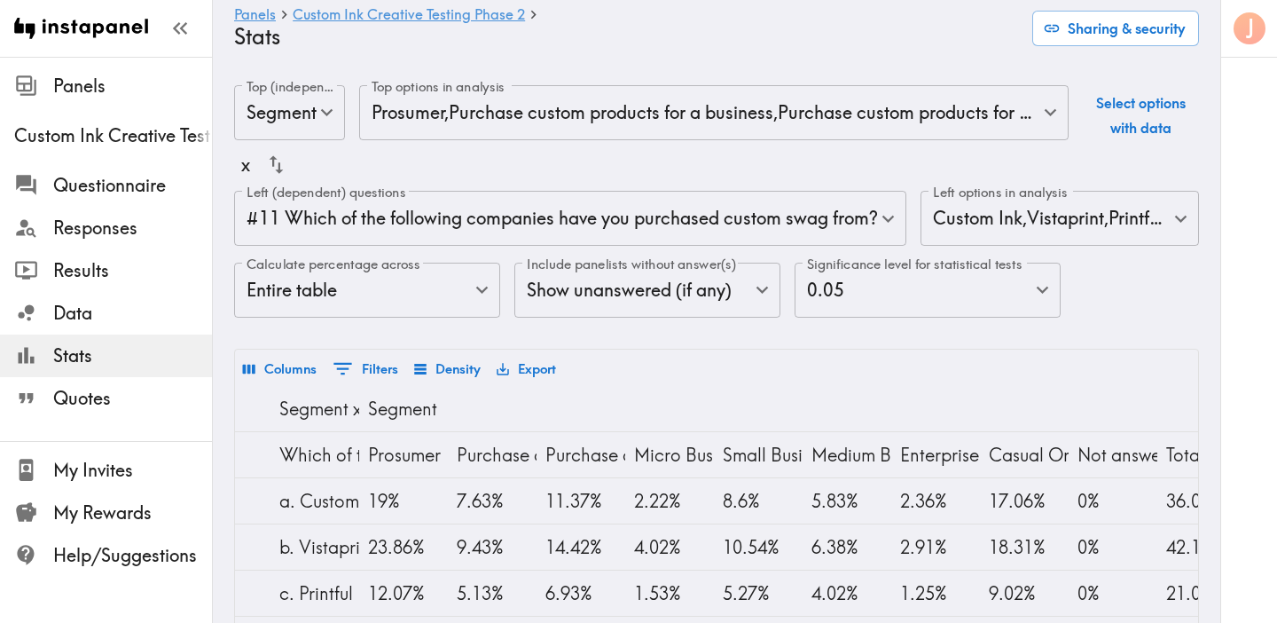
click at [714, 103] on body "Instapanel - Panels - Custom Ink Creative Testing Phase 2 - Stats Panels Custom…" at bounding box center [638, 512] width 1277 height 911
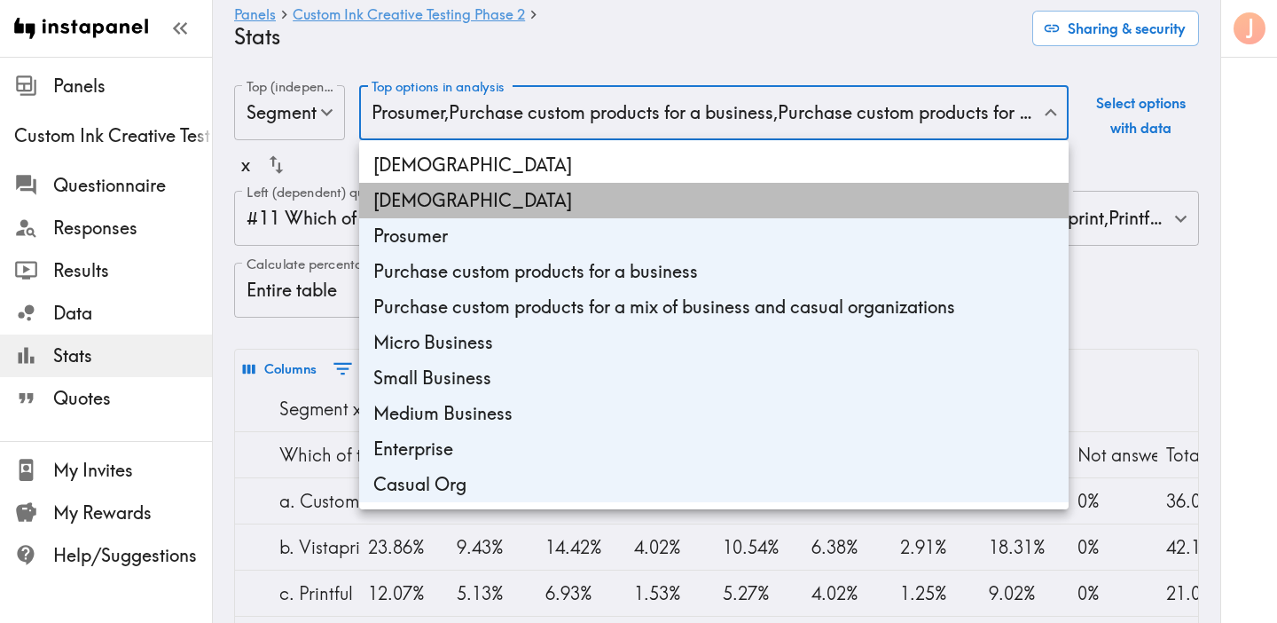
click at [578, 191] on li "[DEMOGRAPHIC_DATA]" at bounding box center [713, 200] width 709 height 35
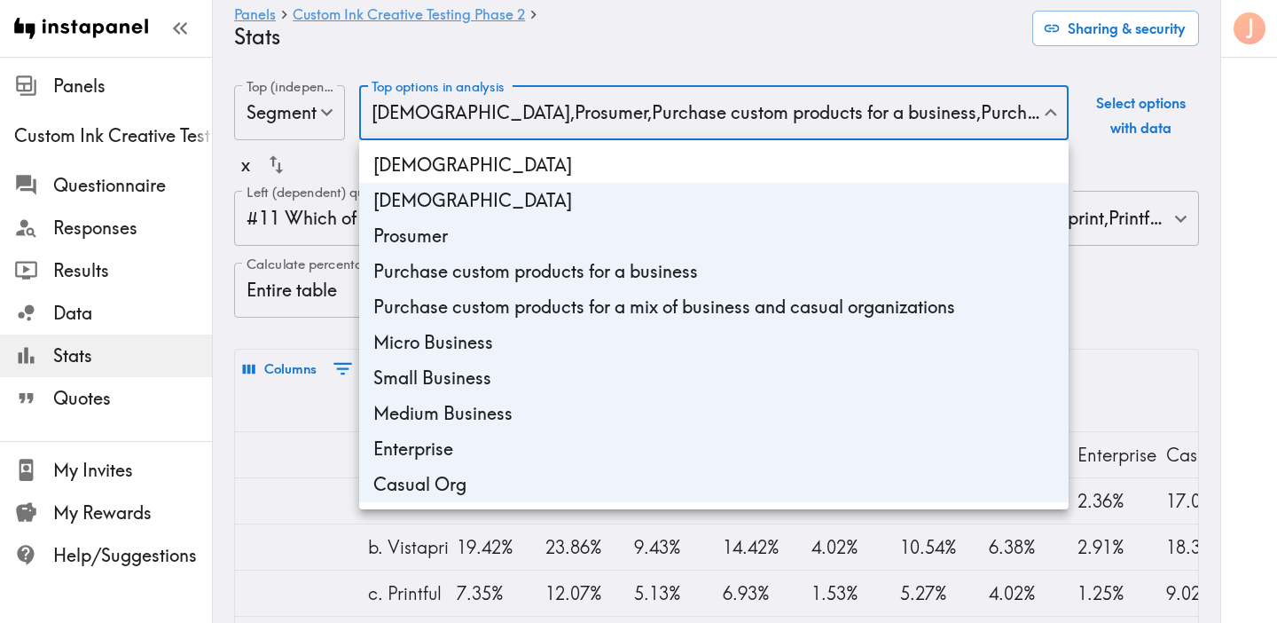
drag, startPoint x: 579, startPoint y: 161, endPoint x: 1035, endPoint y: 267, distance: 467.9
click at [579, 161] on li "[DEMOGRAPHIC_DATA]" at bounding box center [713, 164] width 709 height 35
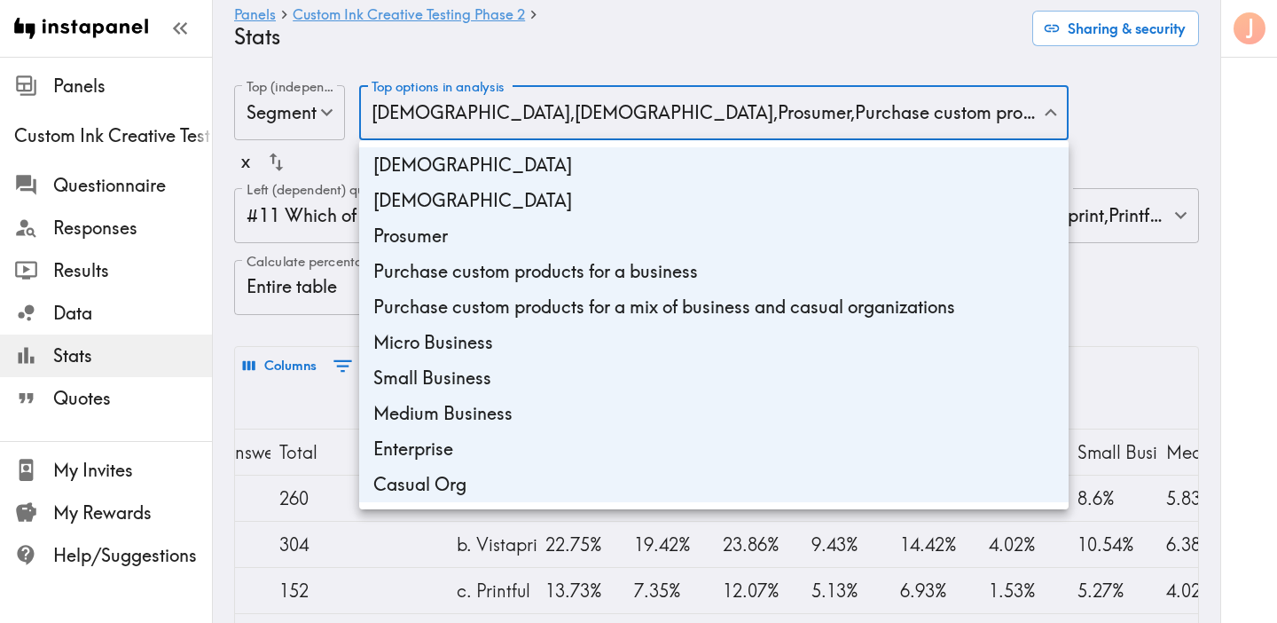
type input "1c486618-906b-4269-9494-fd6e820eca04,ed7aaf22-9cc3-4c91-adb9-373de47c4b0a,f32a0…"
click at [1228, 303] on div at bounding box center [638, 311] width 1277 height 623
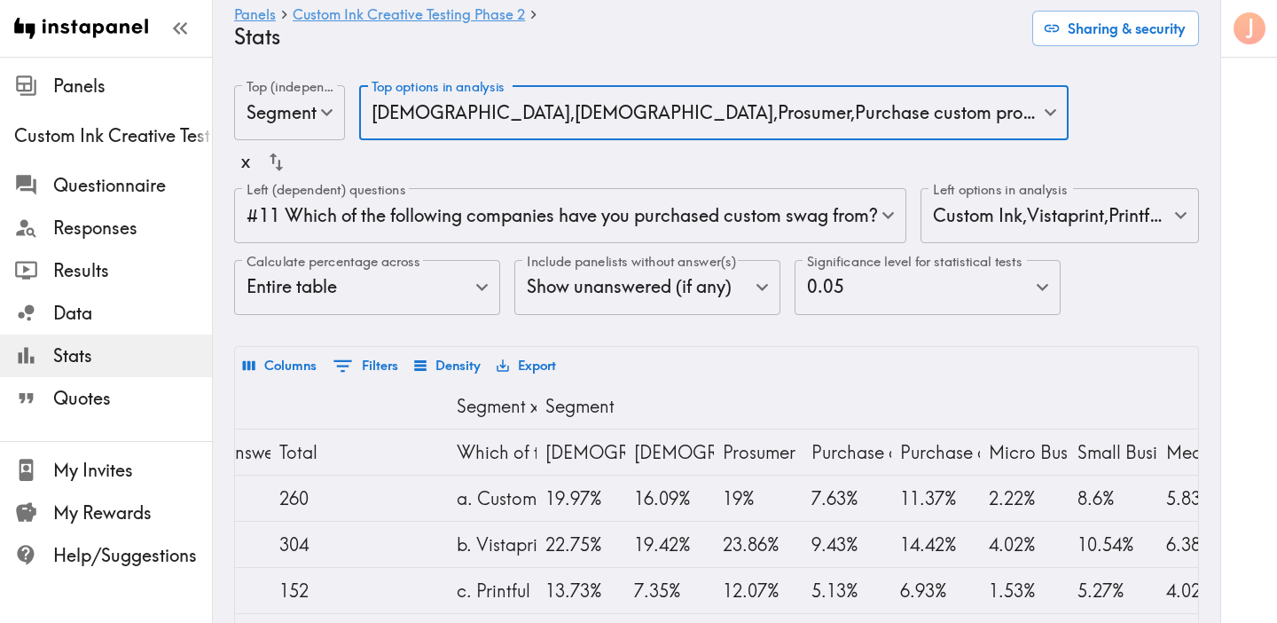
click at [523, 369] on button "Export" at bounding box center [526, 365] width 68 height 30
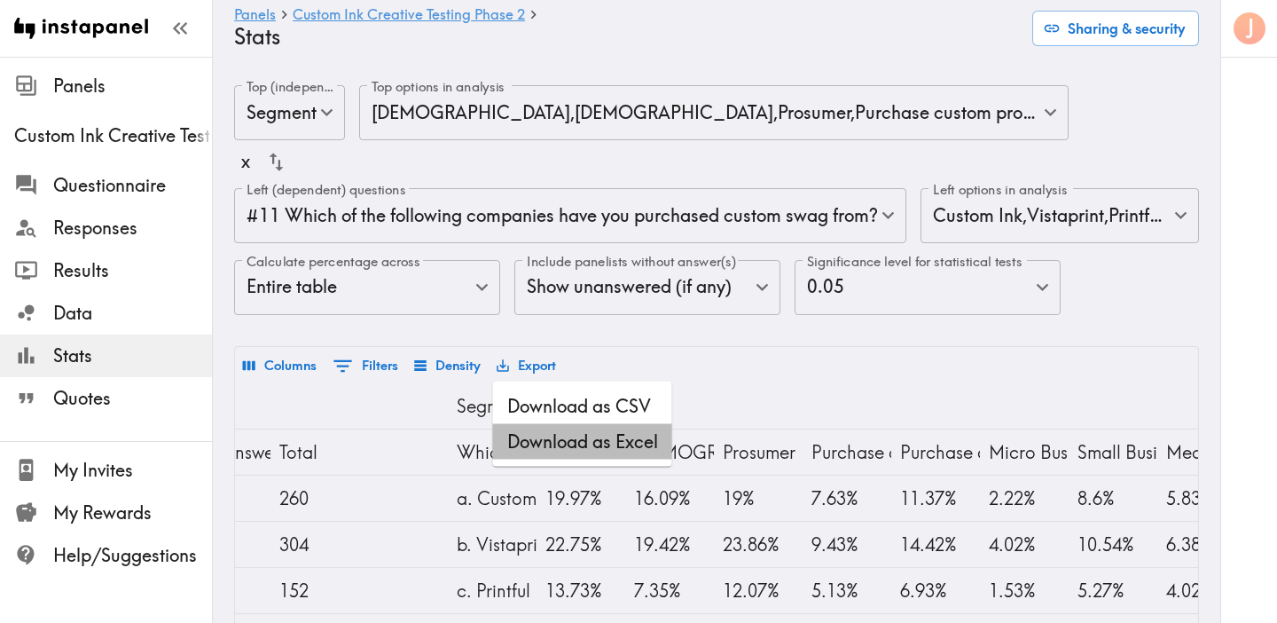
click at [573, 433] on li "Download as Excel" at bounding box center [582, 441] width 179 height 35
